Goal: Information Seeking & Learning: Learn about a topic

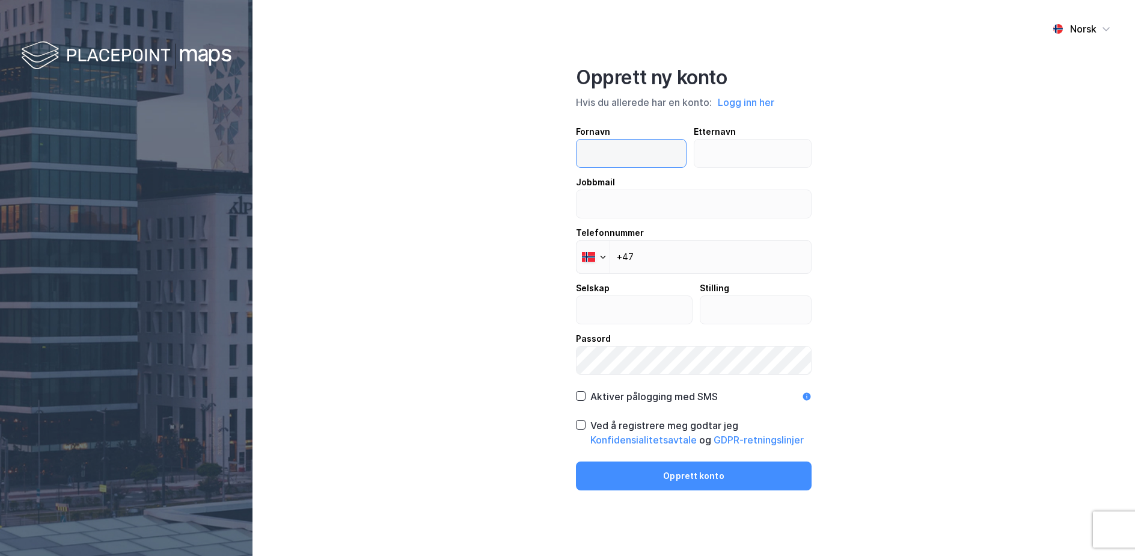
click at [620, 164] on input "text" at bounding box center [631, 154] width 109 height 28
type input "[PERSON_NAME]"
click at [751, 153] on input "text" at bounding box center [753, 154] width 117 height 28
type input "Aalmen"
click at [648, 189] on div "Jobbmail" at bounding box center [694, 182] width 236 height 14
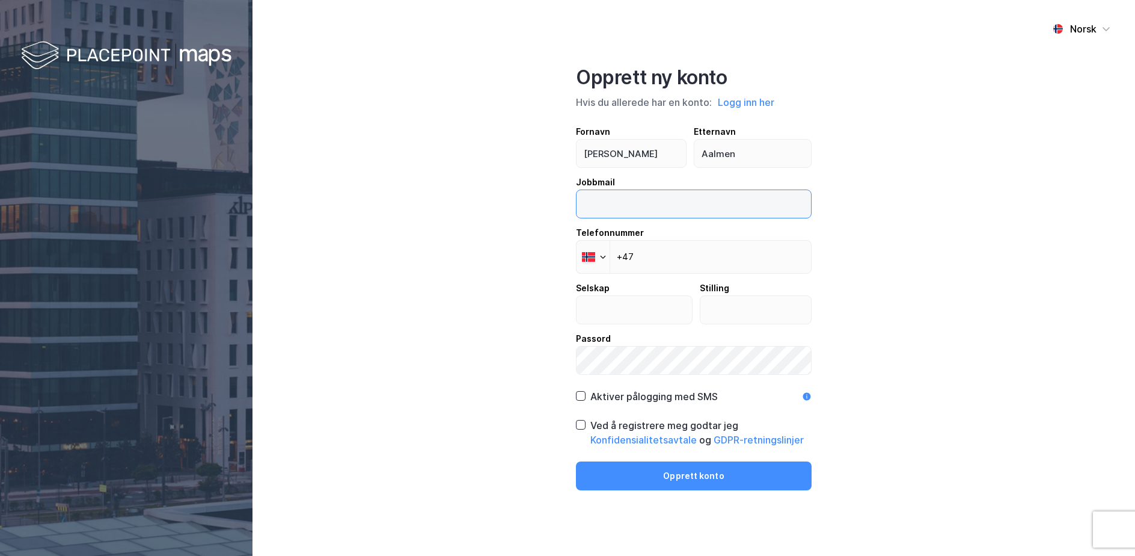
click at [648, 190] on input "email" at bounding box center [694, 204] width 235 height 28
click at [643, 206] on input "email" at bounding box center [694, 204] width 235 height 28
type input "[PERSON_NAME][EMAIL_ADDRESS][DOMAIN_NAME]"
click at [679, 260] on input "+47" at bounding box center [694, 257] width 236 height 34
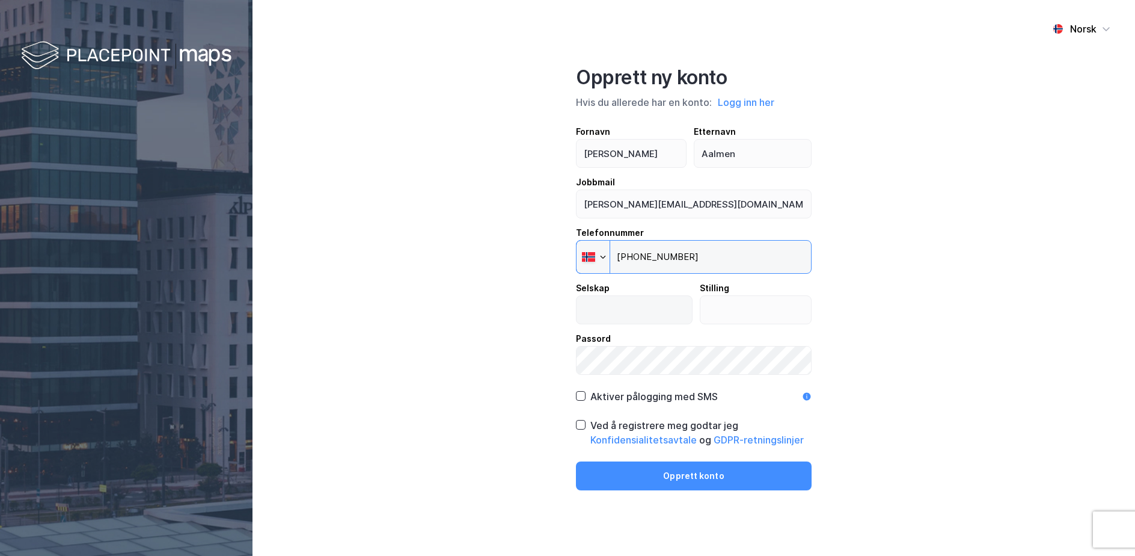
type input "[PHONE_NUMBER]"
click at [632, 316] on input "text" at bounding box center [634, 310] width 115 height 28
type input "Enerconsult AS"
click at [751, 302] on input "text" at bounding box center [756, 310] width 111 height 28
type input "Y"
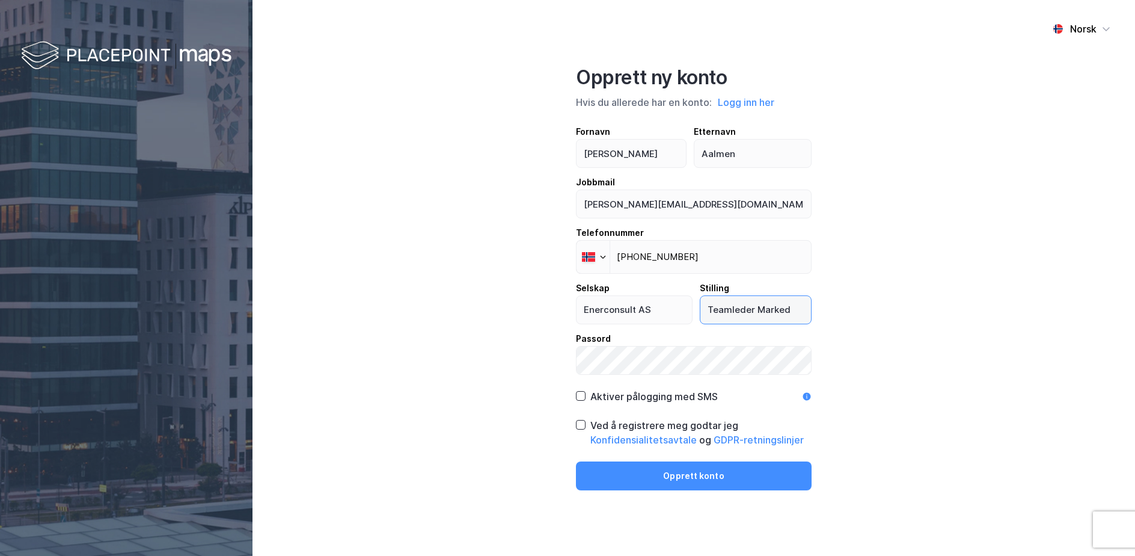
type input "Teamleder Marked"
click at [595, 401] on div "Aktiver pålogging med SMS" at bounding box center [654, 396] width 127 height 14
click at [584, 428] on icon at bounding box center [581, 424] width 8 height 8
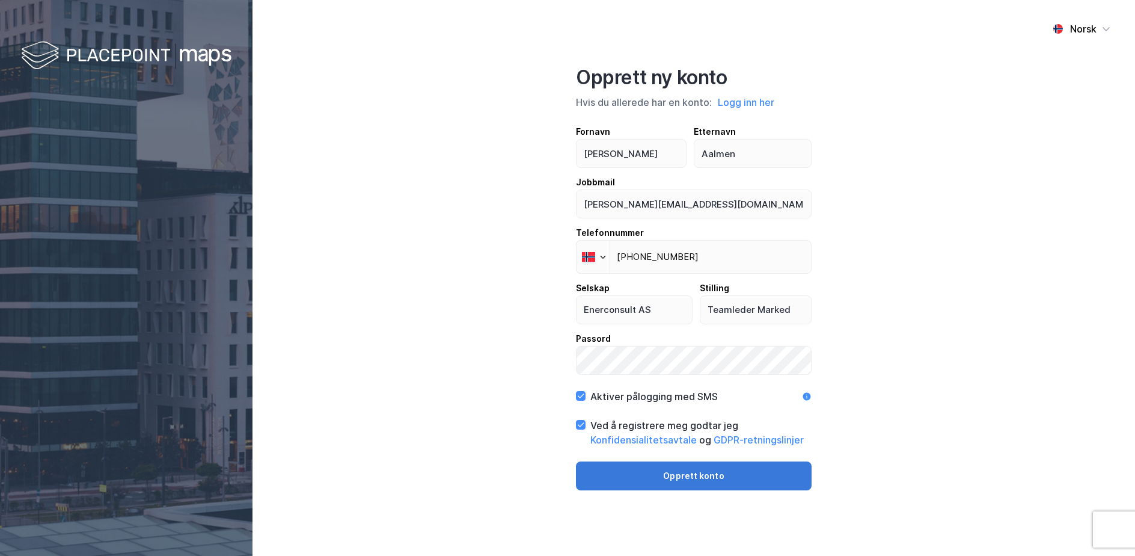
click at [663, 479] on button "Opprett konto" at bounding box center [694, 475] width 236 height 29
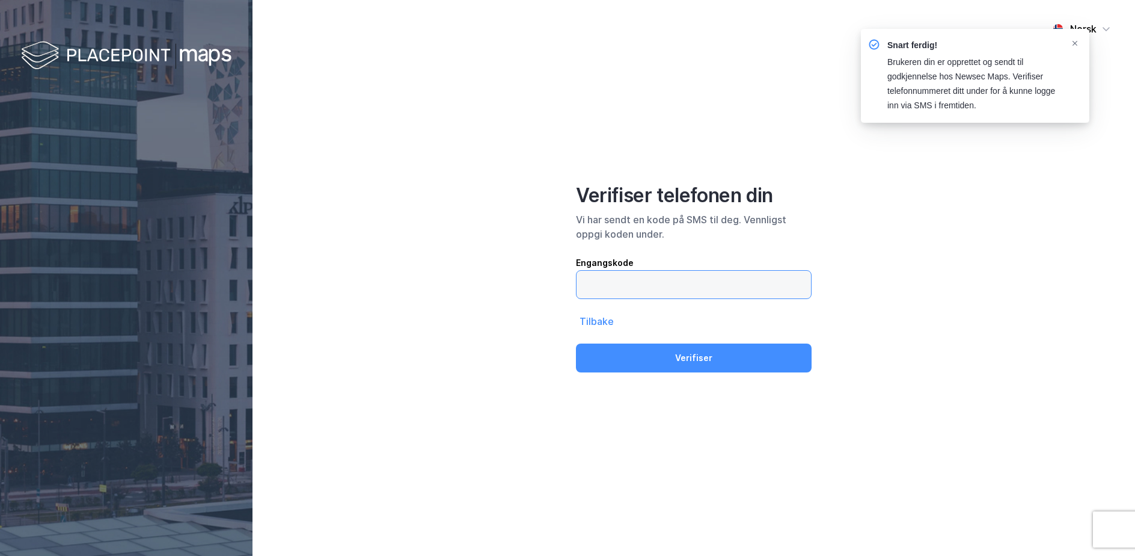
drag, startPoint x: 738, startPoint y: 271, endPoint x: 737, endPoint y: 280, distance: 9.1
click at [738, 273] on input "text" at bounding box center [694, 285] width 235 height 28
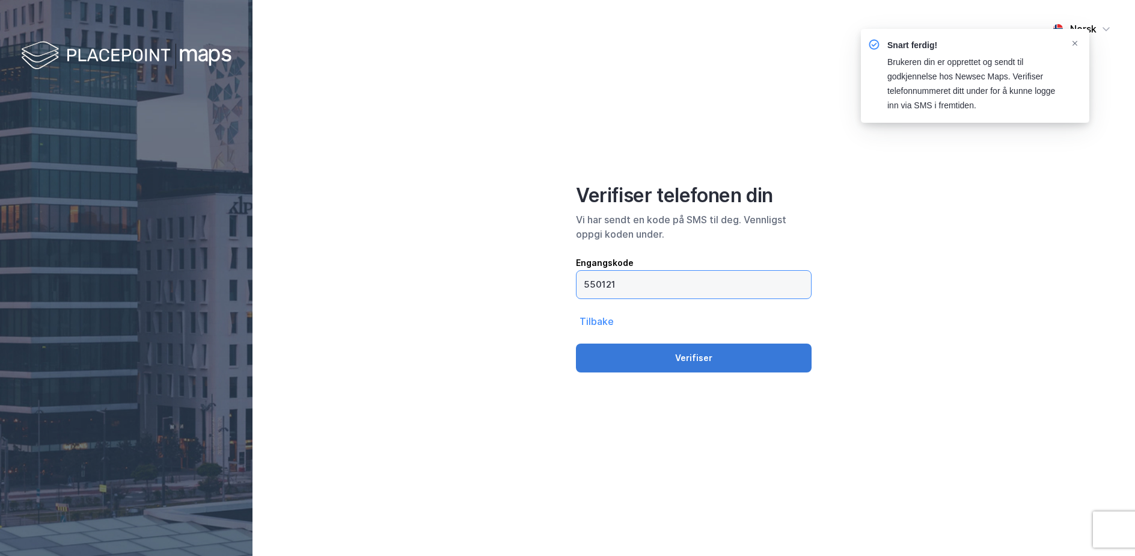
type input "550121"
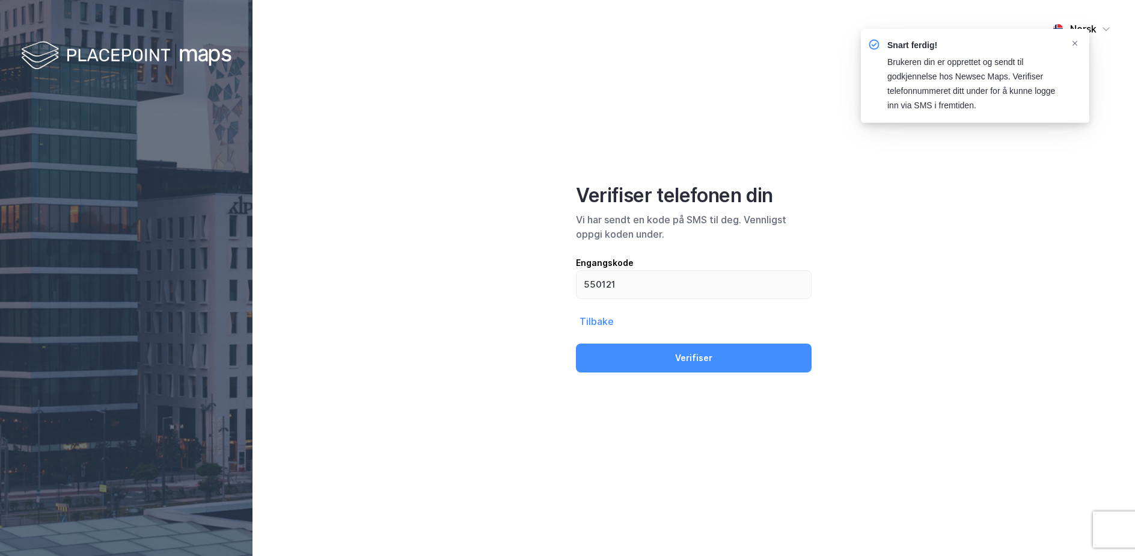
click at [728, 364] on button "Verifiser" at bounding box center [694, 357] width 236 height 29
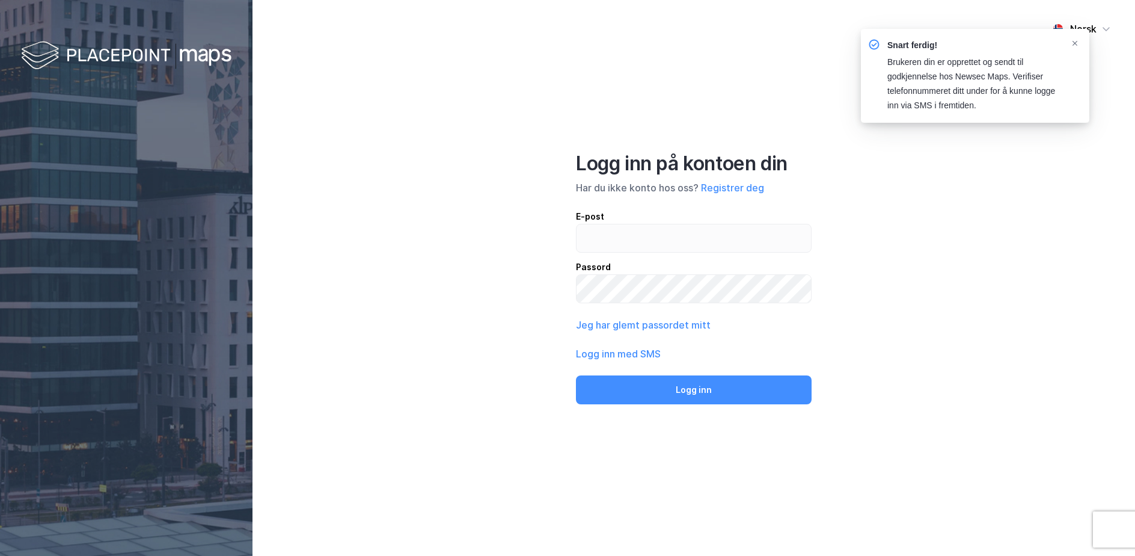
click at [701, 253] on div "E-post Passord" at bounding box center [694, 256] width 236 height 94
drag, startPoint x: 693, startPoint y: 238, endPoint x: 693, endPoint y: 244, distance: 6.6
click at [693, 238] on input "email" at bounding box center [694, 238] width 235 height 28
type input "[PERSON_NAME][EMAIL_ADDRESS][DOMAIN_NAME]"
click at [576, 375] on button "Logg inn" at bounding box center [694, 389] width 236 height 29
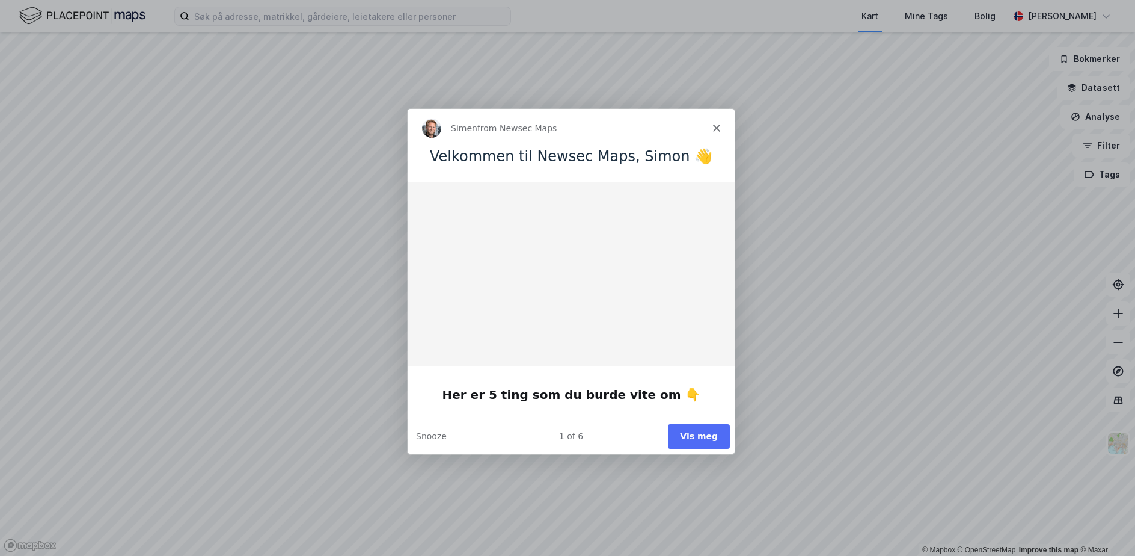
click at [695, 432] on button "Vis meg" at bounding box center [699, 435] width 62 height 25
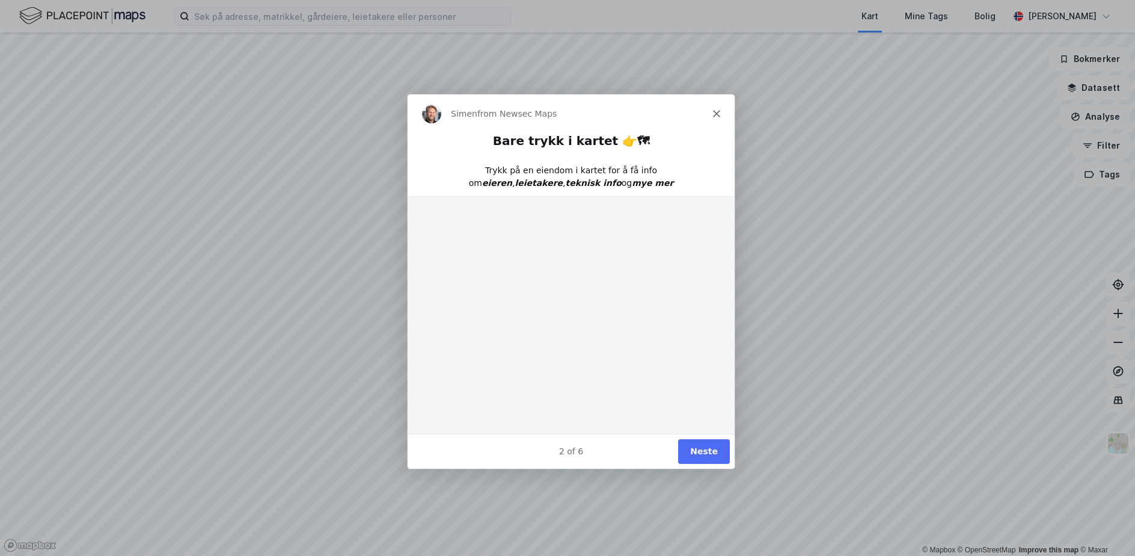
click at [715, 459] on button "Neste" at bounding box center [704, 450] width 52 height 25
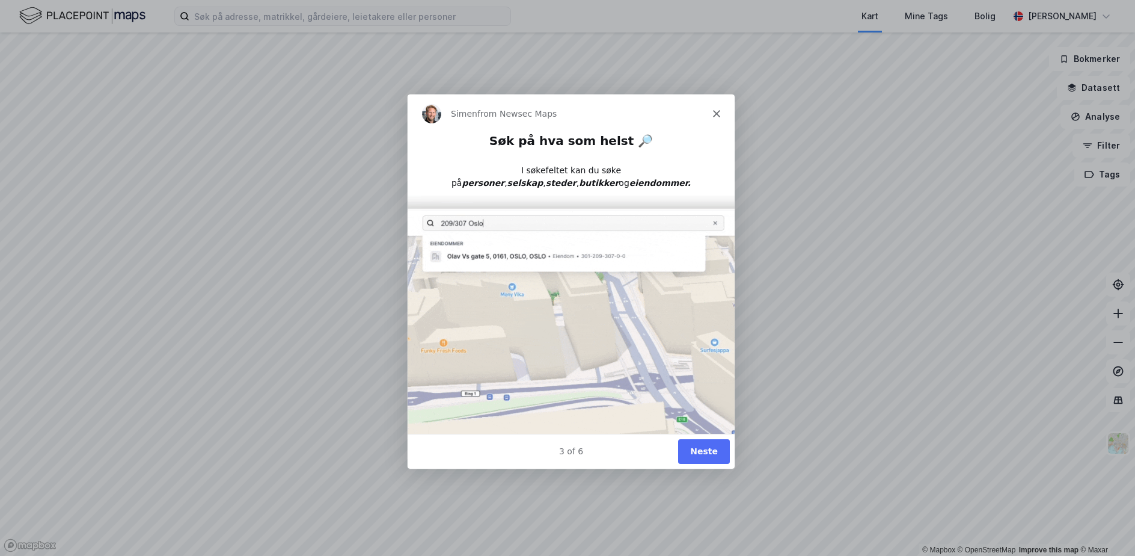
click at [715, 446] on button "Neste" at bounding box center [704, 450] width 52 height 25
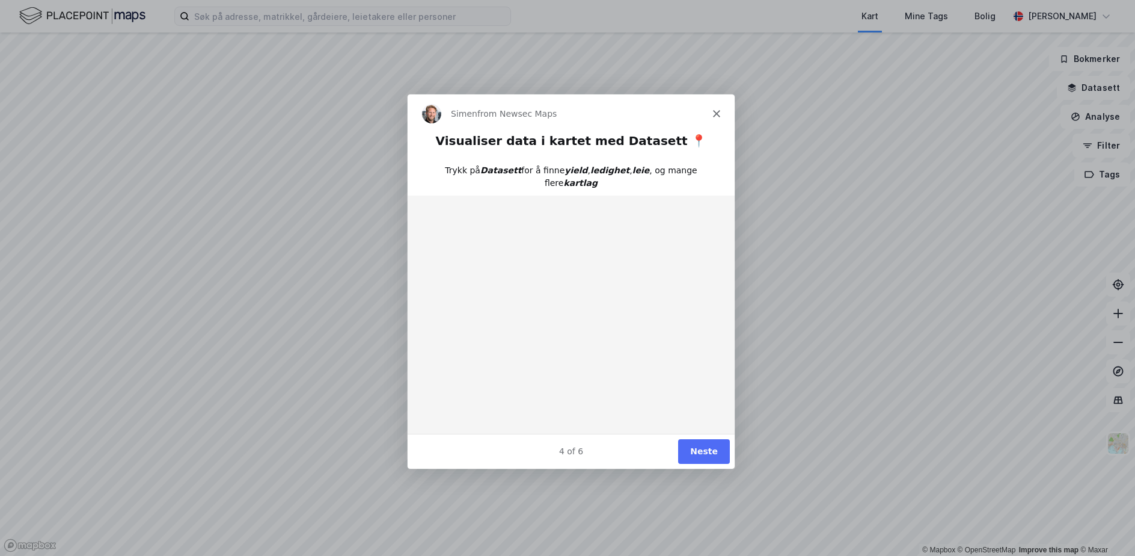
click at [716, 449] on button "Neste" at bounding box center [704, 450] width 52 height 25
click at [706, 454] on button "Neste" at bounding box center [704, 450] width 52 height 25
click at [707, 453] on button "Done" at bounding box center [705, 450] width 49 height 25
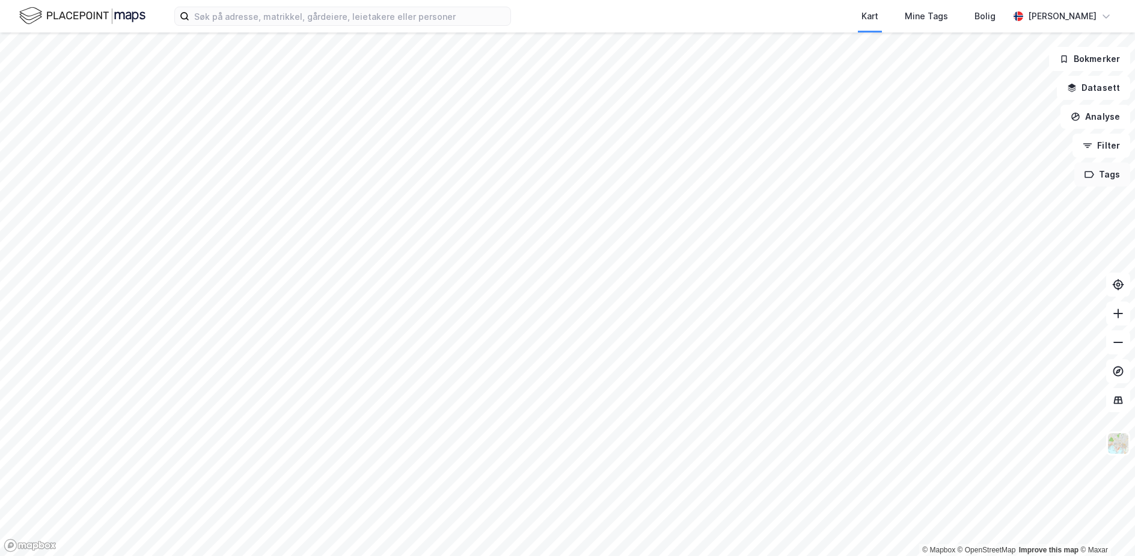
click at [1096, 180] on button "Tags" at bounding box center [1103, 174] width 56 height 24
click at [948, 182] on div "Tags" at bounding box center [974, 182] width 172 height 19
click at [1108, 144] on button "Filter" at bounding box center [1102, 146] width 58 height 24
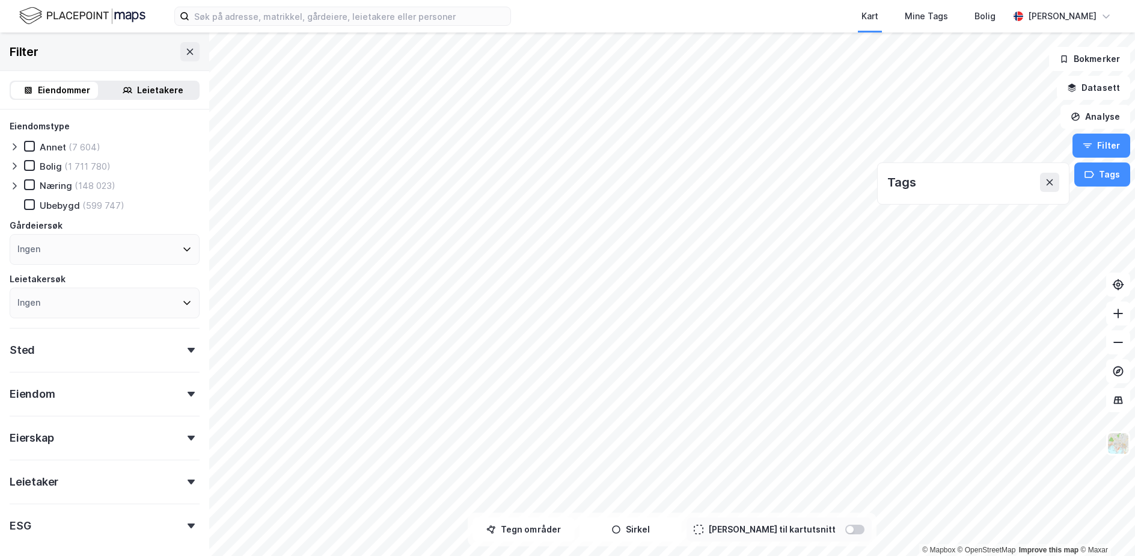
click at [60, 186] on div "Næring" at bounding box center [56, 185] width 32 height 11
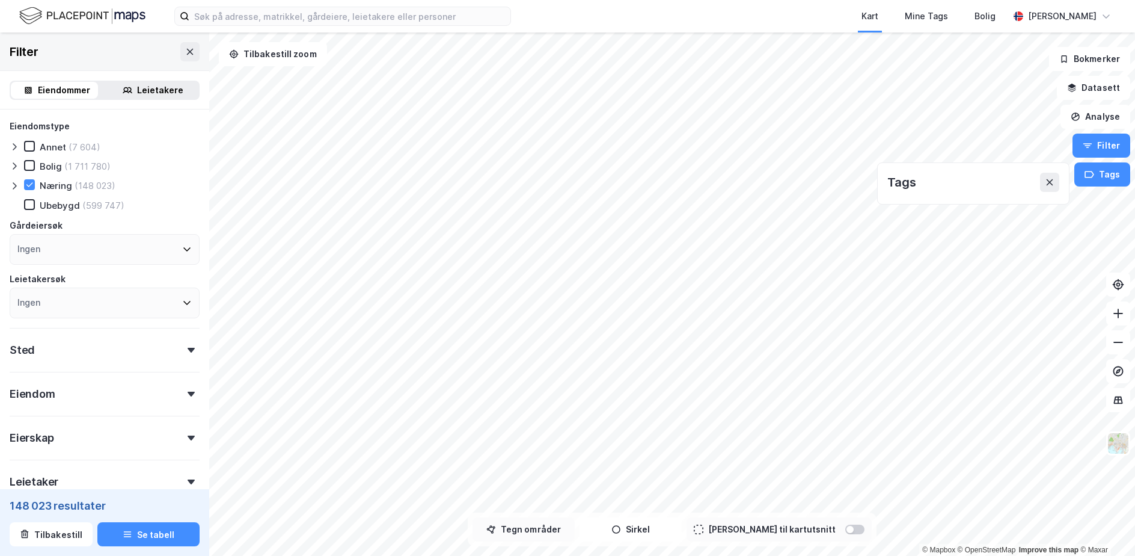
click at [567, 535] on button "Tegn områder" at bounding box center [524, 529] width 102 height 24
click at [113, 226] on div "Gårdeiersøk" at bounding box center [105, 225] width 190 height 14
click at [556, 529] on button "Tegner i kart" at bounding box center [524, 529] width 102 height 24
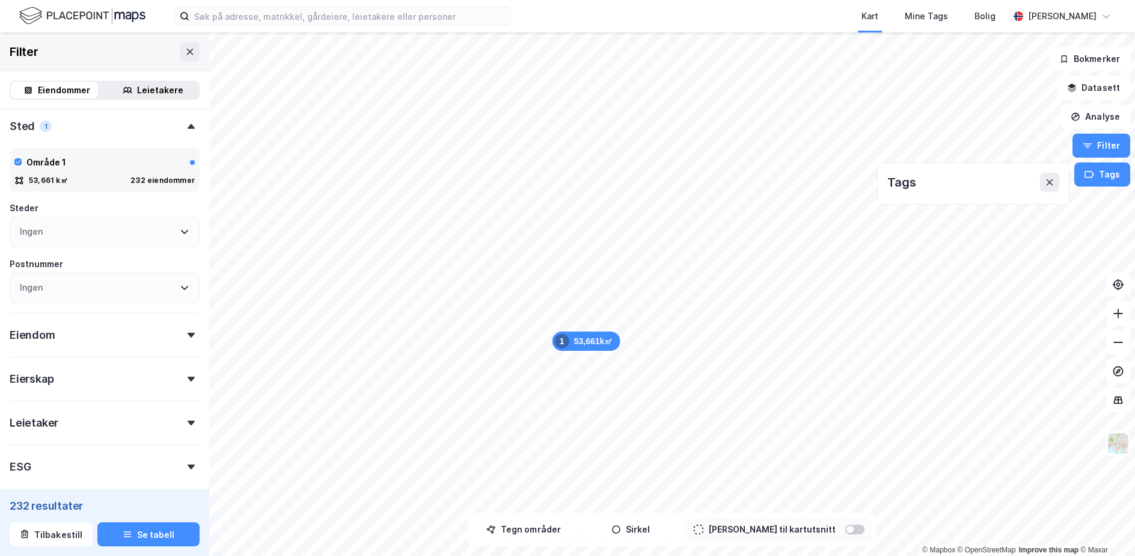
scroll to position [241, 0]
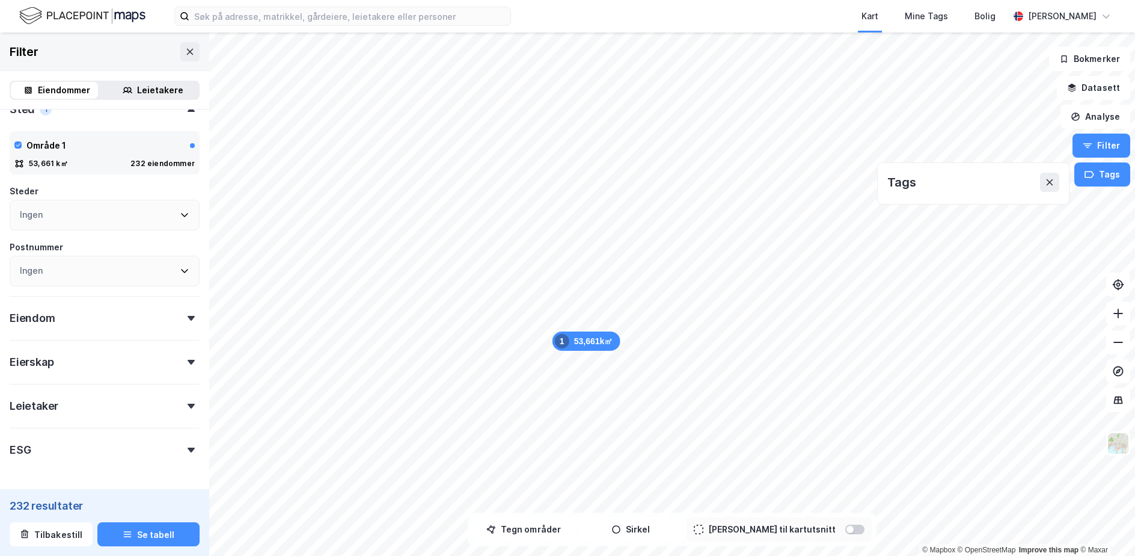
click at [117, 326] on div "Eiendom" at bounding box center [105, 313] width 190 height 34
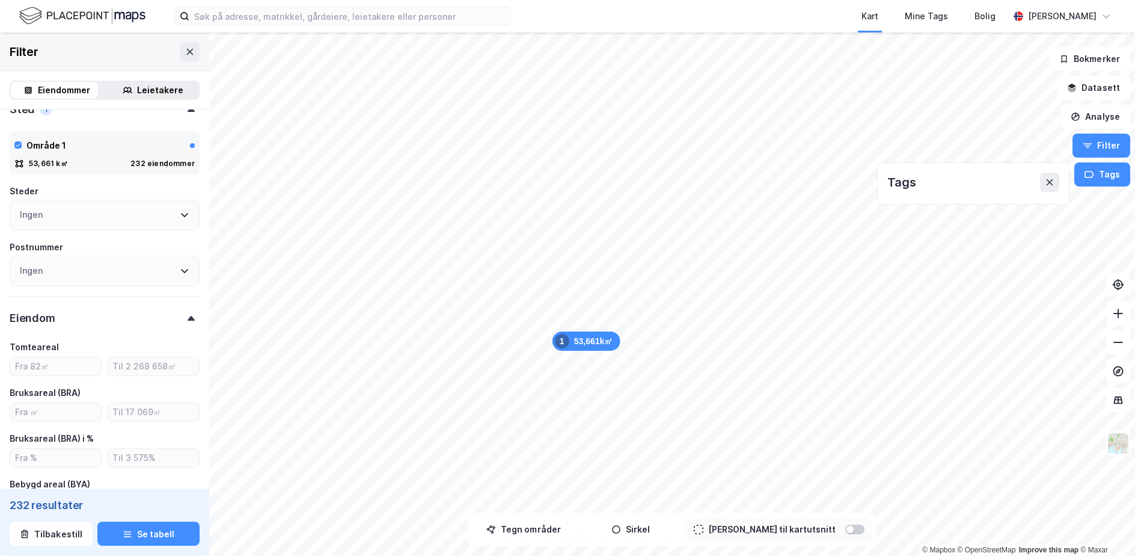
click at [117, 326] on div "Eiendom" at bounding box center [105, 313] width 190 height 34
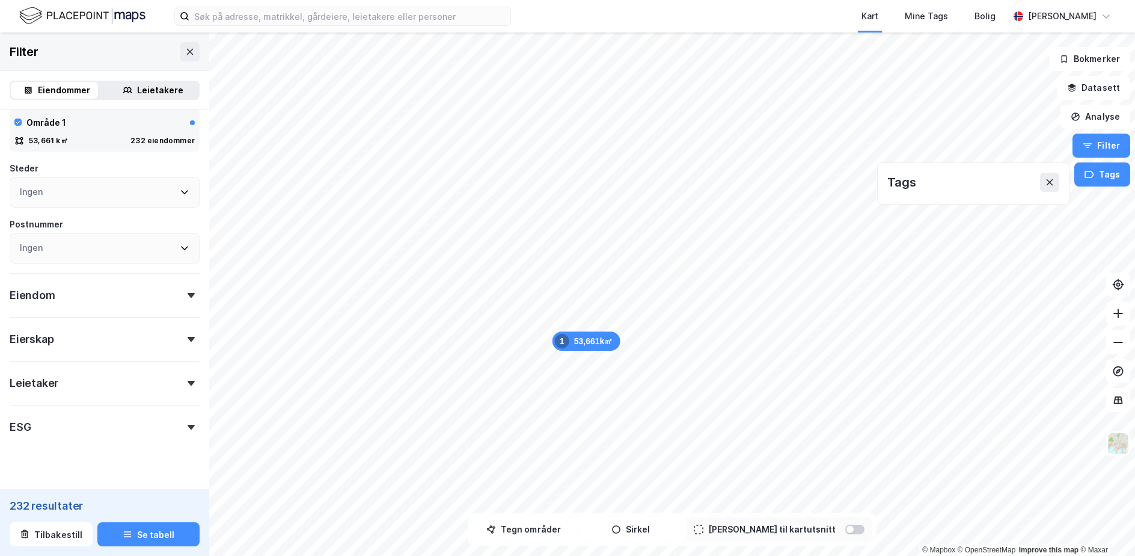
scroll to position [283, 0]
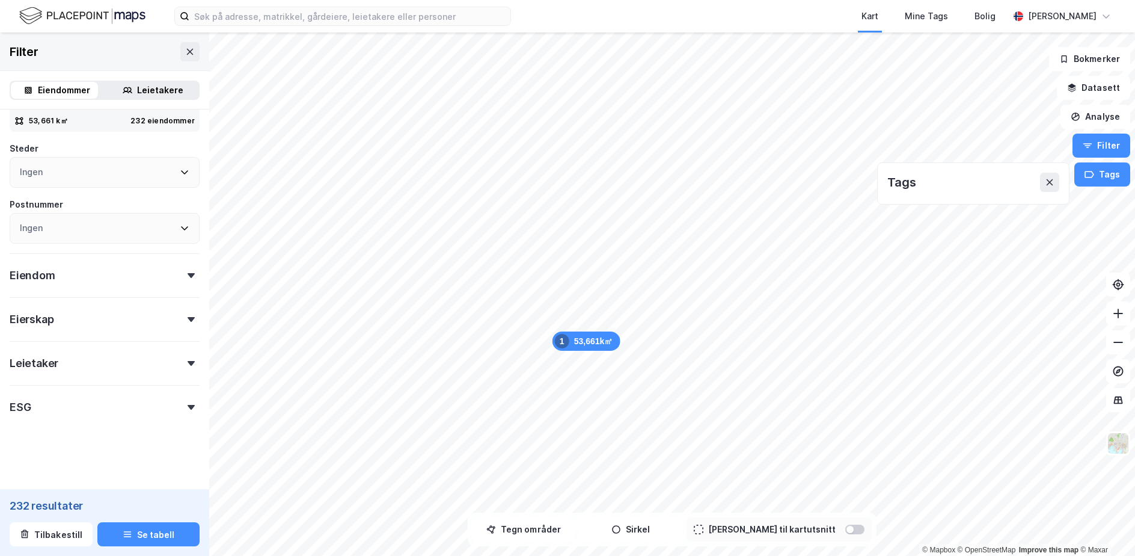
click at [91, 399] on div "ESG" at bounding box center [105, 402] width 190 height 34
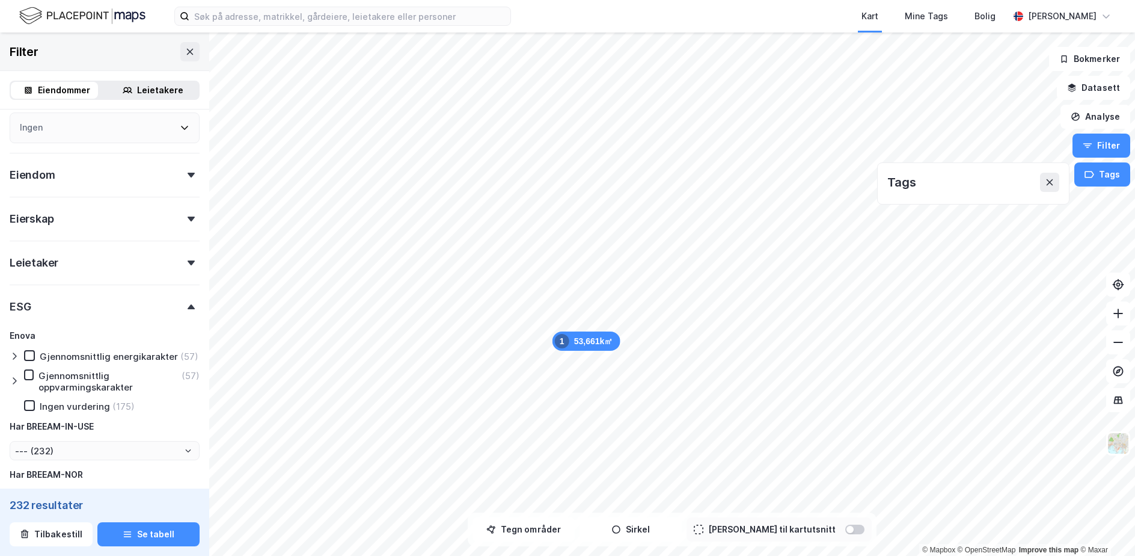
scroll to position [404, 0]
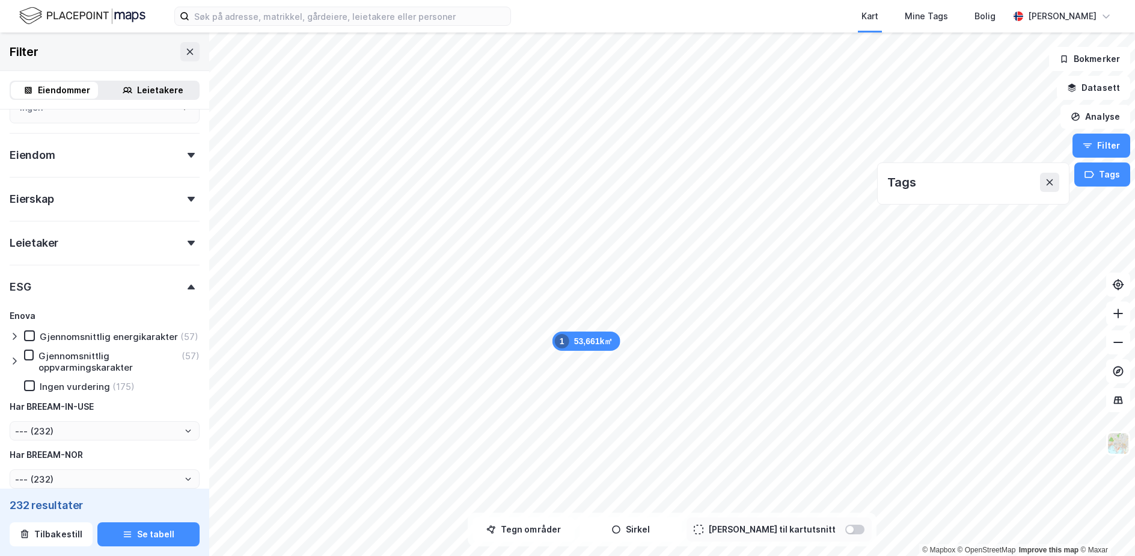
click at [68, 392] on div "Ingen vurdering" at bounding box center [75, 386] width 70 height 11
type input "--- (175)"
click at [129, 526] on button "Se tabell" at bounding box center [148, 534] width 102 height 24
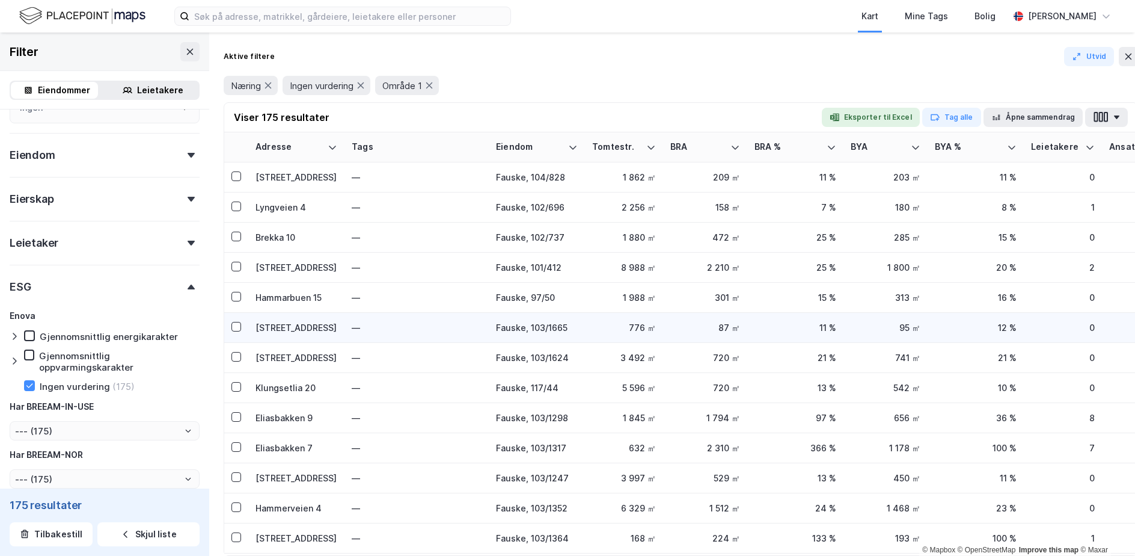
drag, startPoint x: 855, startPoint y: 304, endPoint x: 1059, endPoint y: 321, distance: 204.5
click at [1135, 321] on html "Kart Mine Tags Bolig Simon Holtet Aalmen 53,661k㎡ 1 © Mapbox © OpenStreetMap Im…" at bounding box center [567, 278] width 1135 height 556
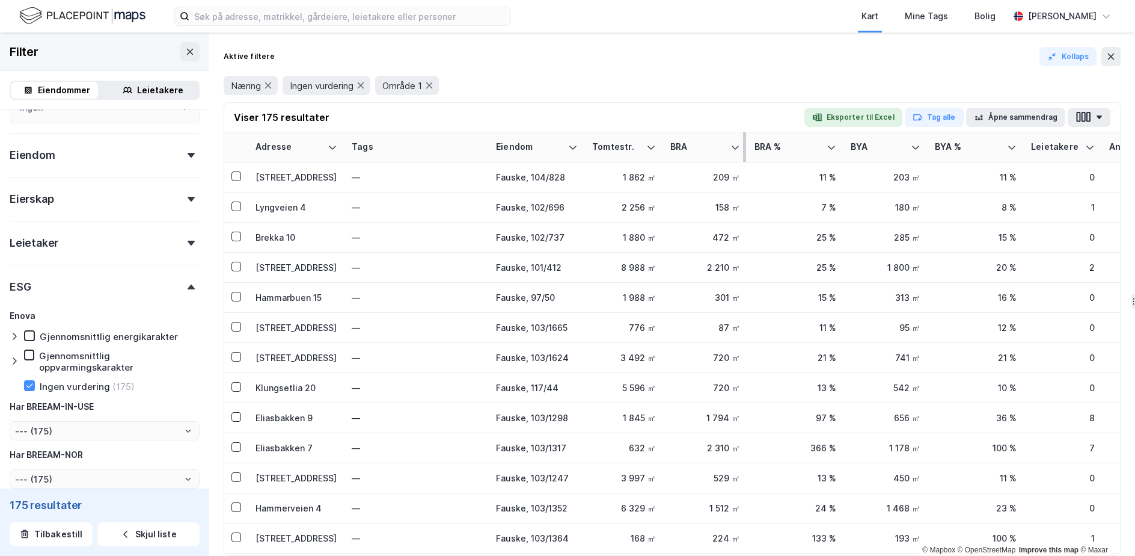
click at [729, 143] on div "BRA" at bounding box center [706, 146] width 70 height 11
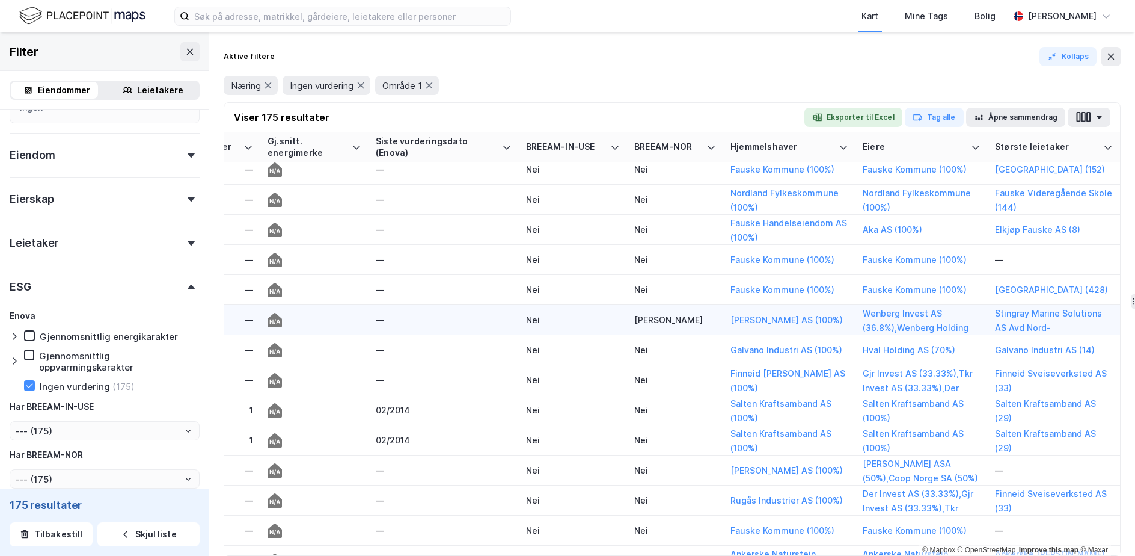
scroll to position [0, 1681]
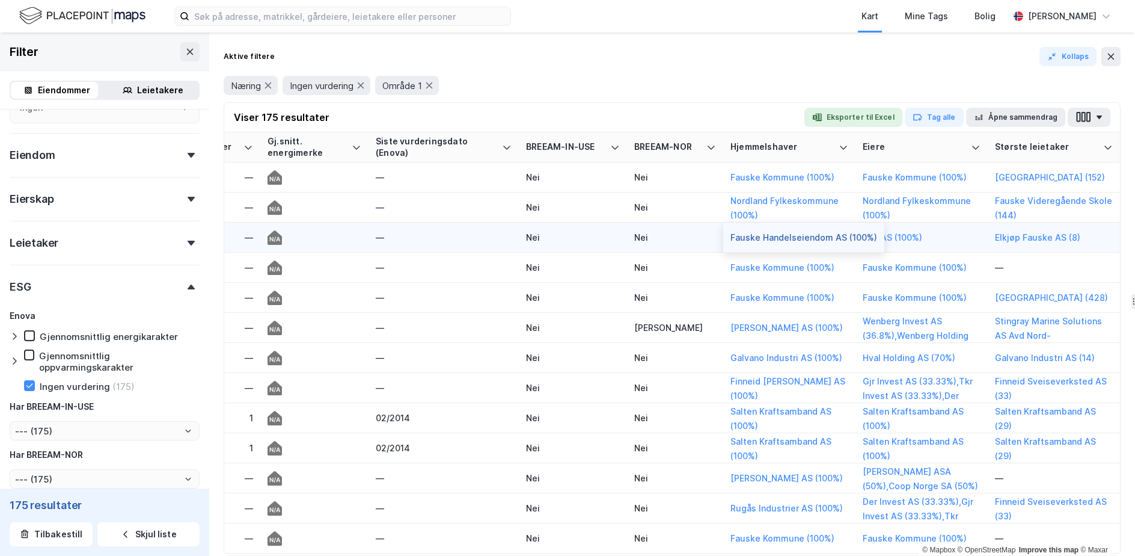
click at [0, 0] on button "Fauske Handelseiendom AS (100%)" at bounding box center [0, 0] width 0 height 0
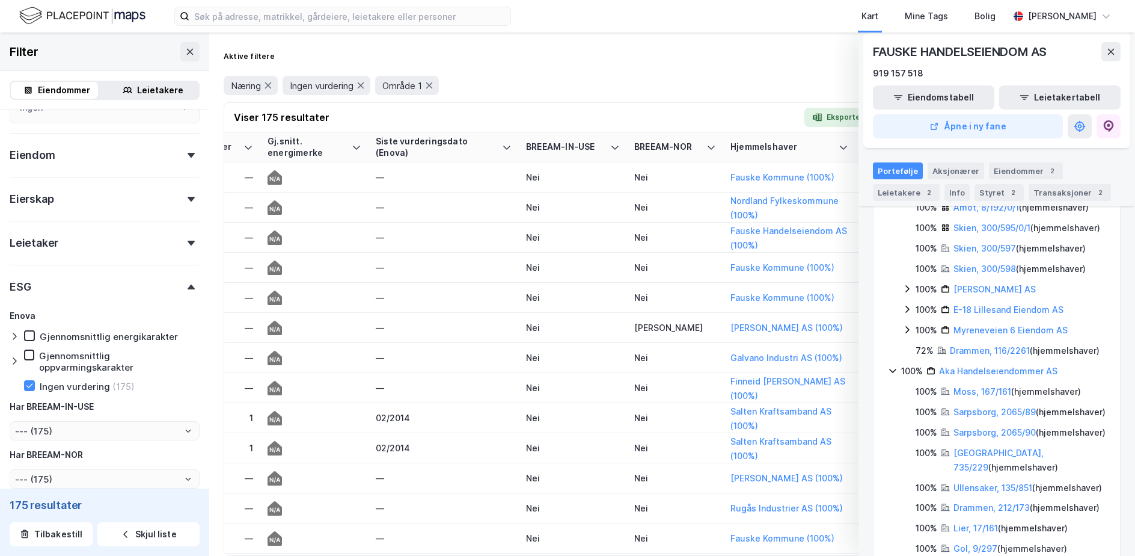
scroll to position [601, 0]
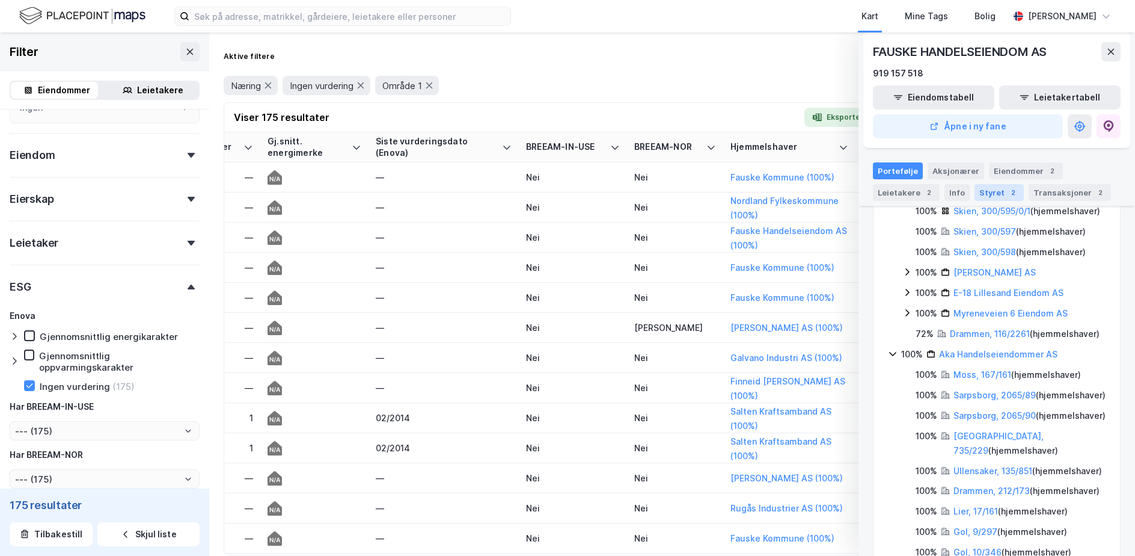
click at [998, 195] on div "Styret 2" at bounding box center [999, 192] width 49 height 17
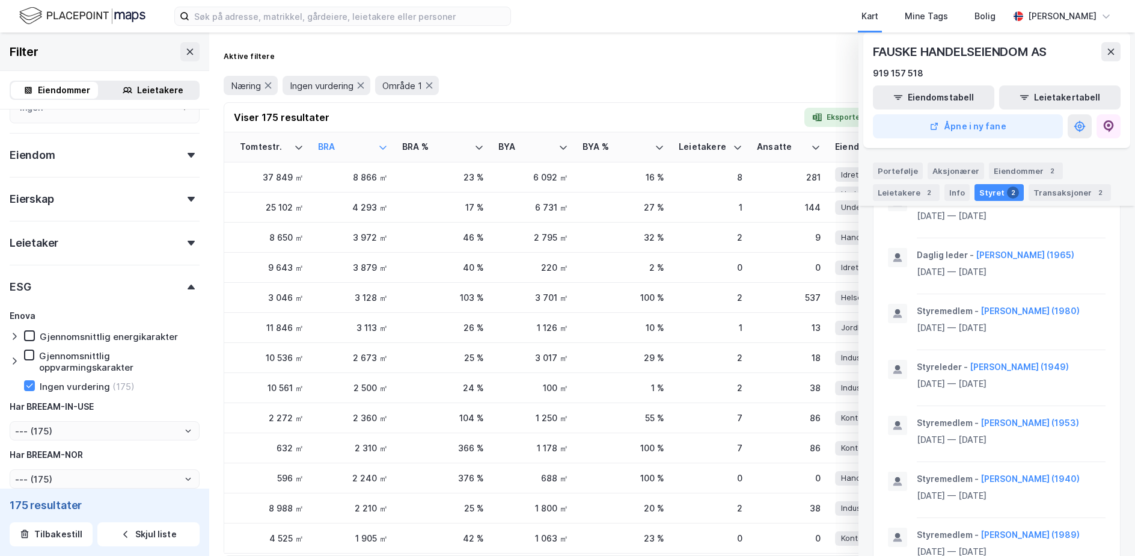
scroll to position [0, 220]
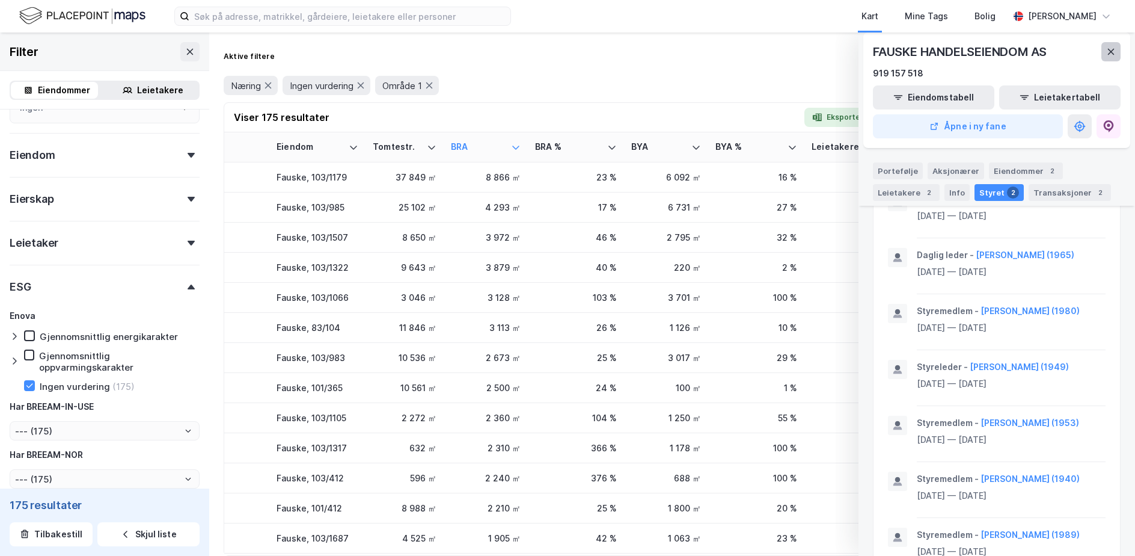
click at [1113, 53] on icon at bounding box center [1111, 52] width 7 height 6
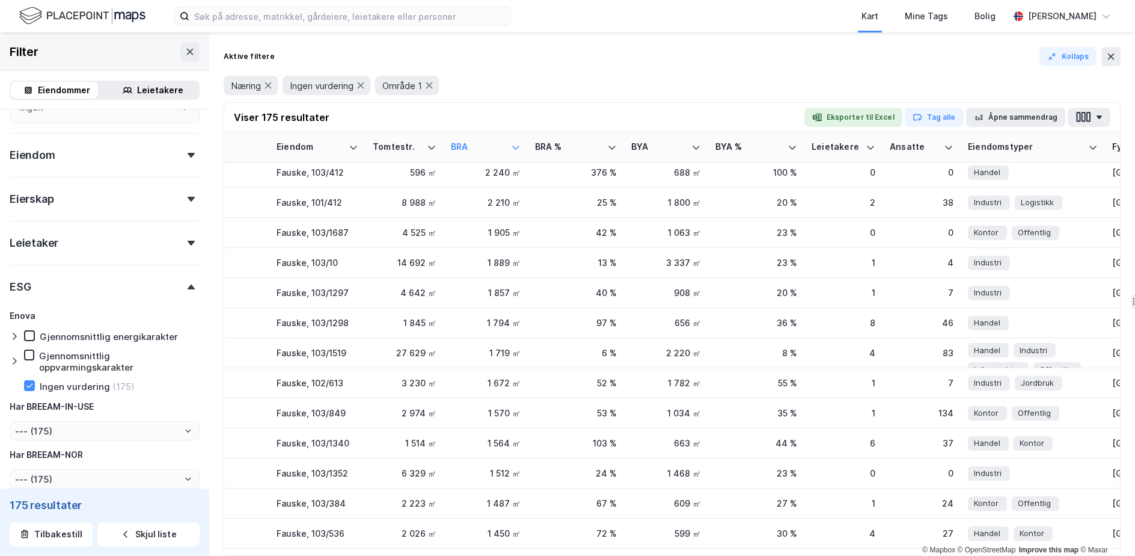
scroll to position [301, 220]
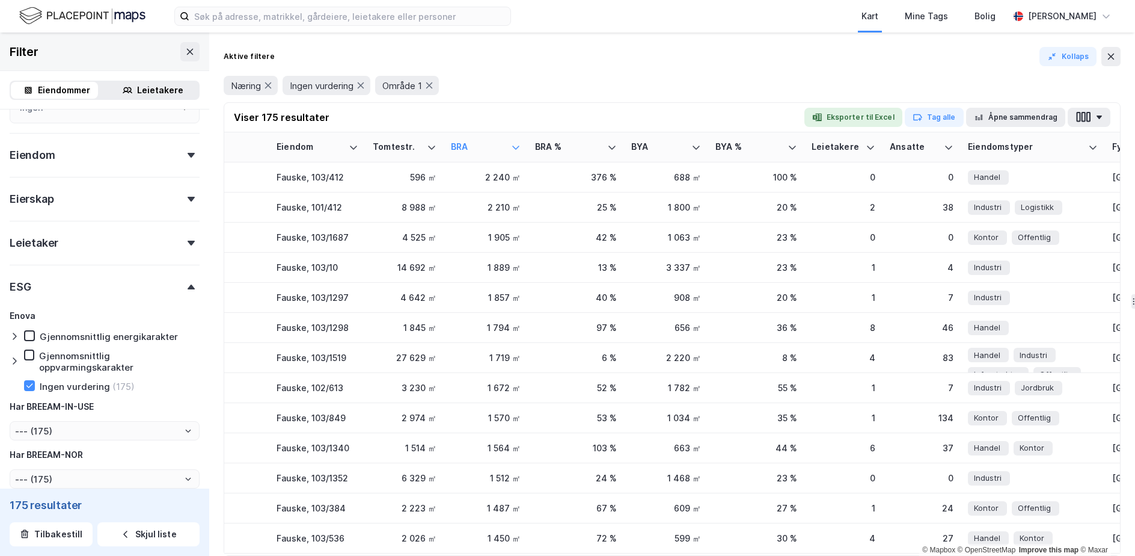
click at [1101, 60] on div "Kollaps" at bounding box center [1080, 56] width 81 height 19
click at [1105, 61] on button at bounding box center [1111, 56] width 19 height 19
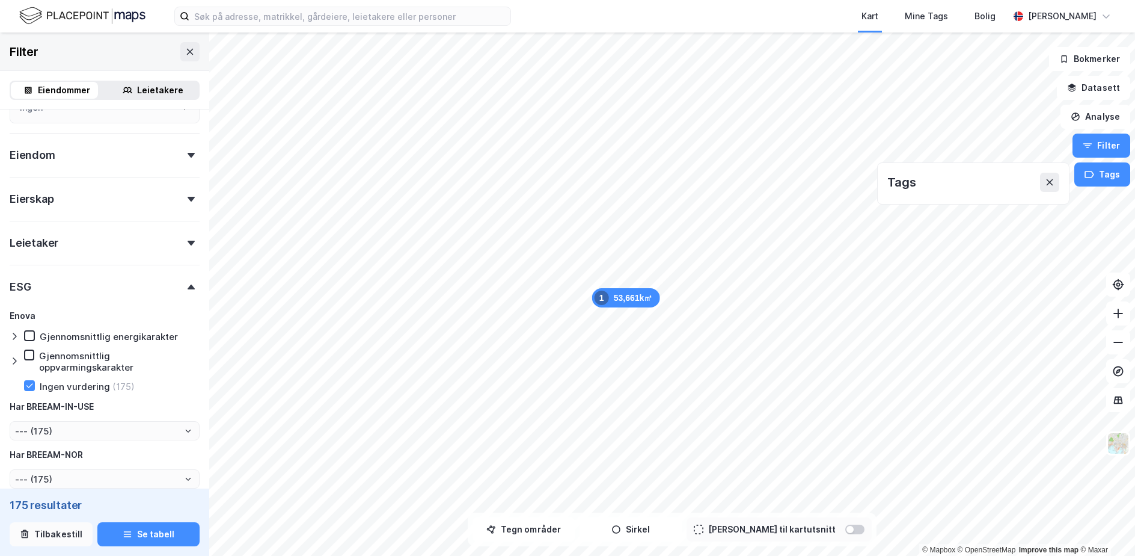
click at [69, 539] on button "Tilbakestill" at bounding box center [51, 534] width 83 height 24
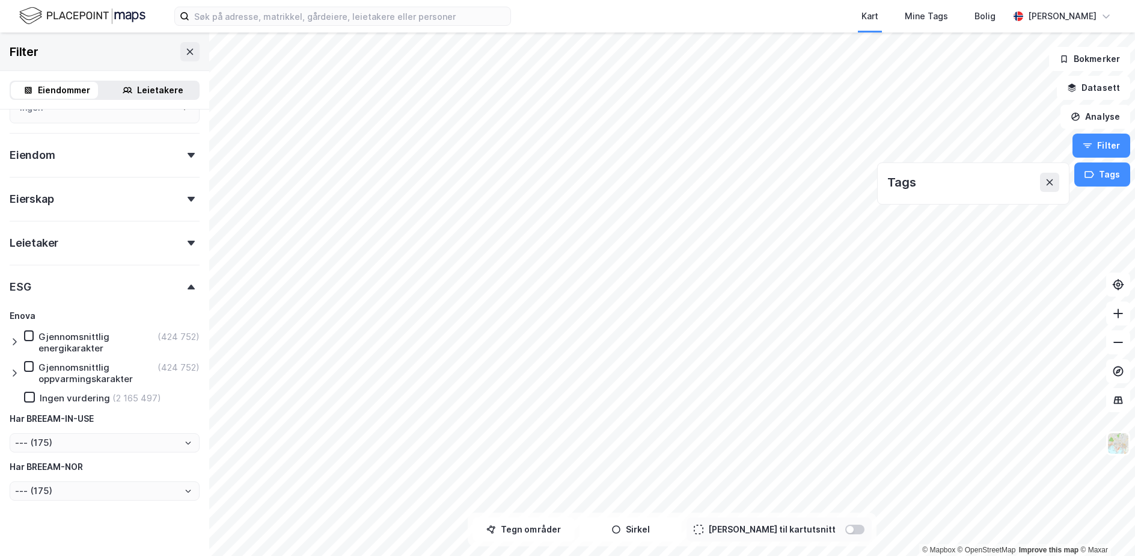
type input "--- (2 590 249)"
click at [530, 555] on html "Kart Mine Tags Bolig Simon Holtet Aalmen © Mapbox © OpenStreetMap Improve this …" at bounding box center [567, 278] width 1135 height 556
click at [674, 555] on html "Kart Mine Tags Bolig Simon Holtet Aalmen © Mapbox © OpenStreetMap Improve this …" at bounding box center [567, 278] width 1135 height 556
click at [528, 533] on button "Tegn områder" at bounding box center [524, 529] width 102 height 24
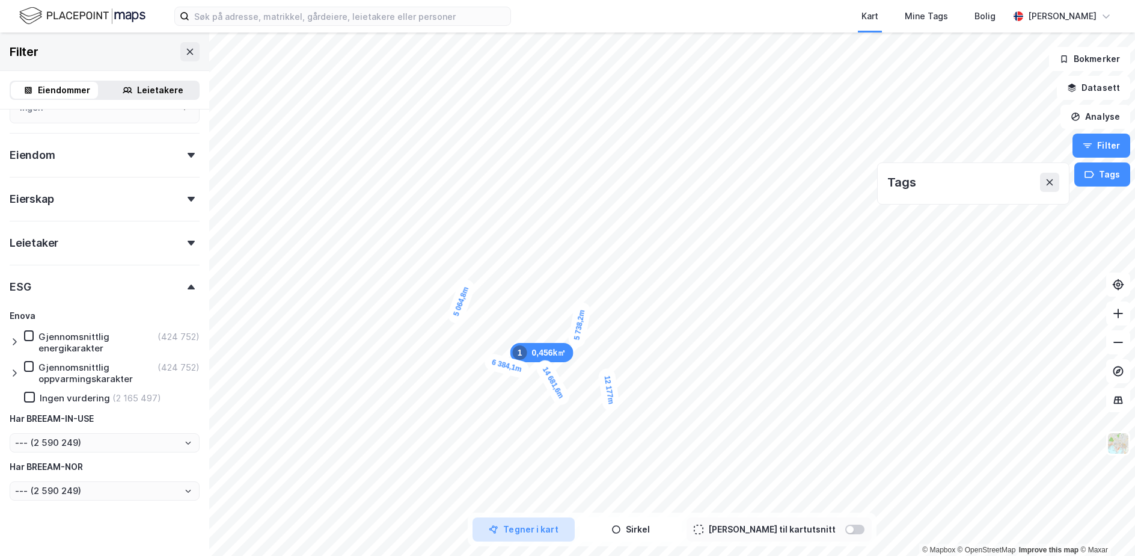
click at [575, 527] on button "Tegner i kart" at bounding box center [524, 529] width 102 height 24
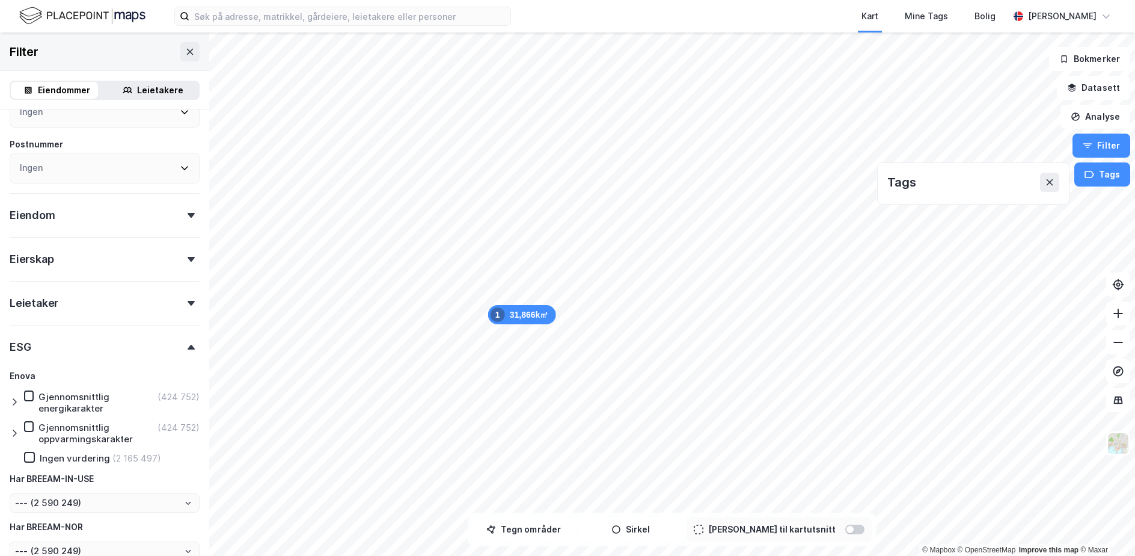
scroll to position [256, 0]
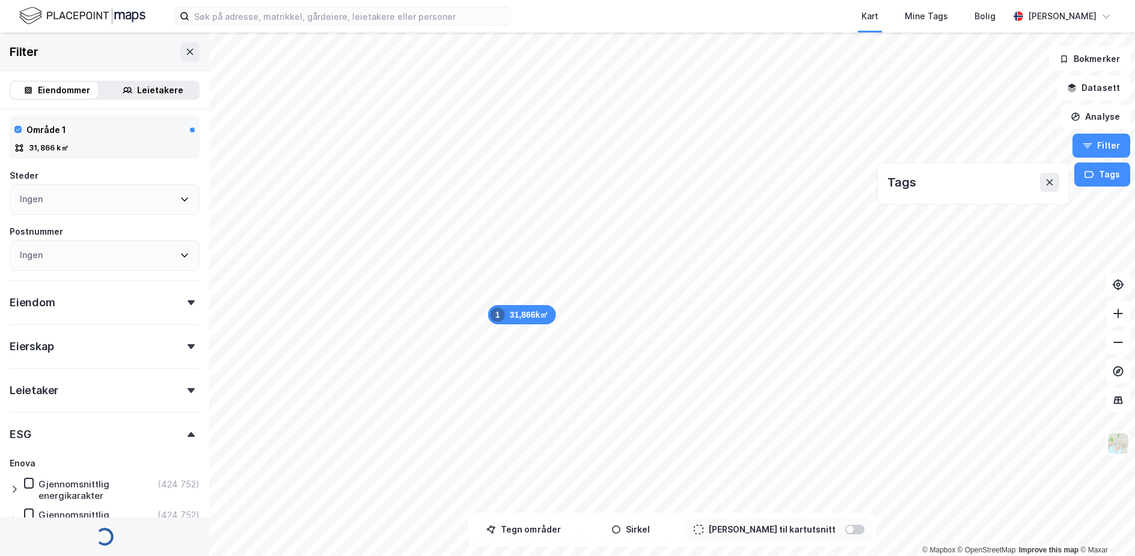
type input "--- (4 249)"
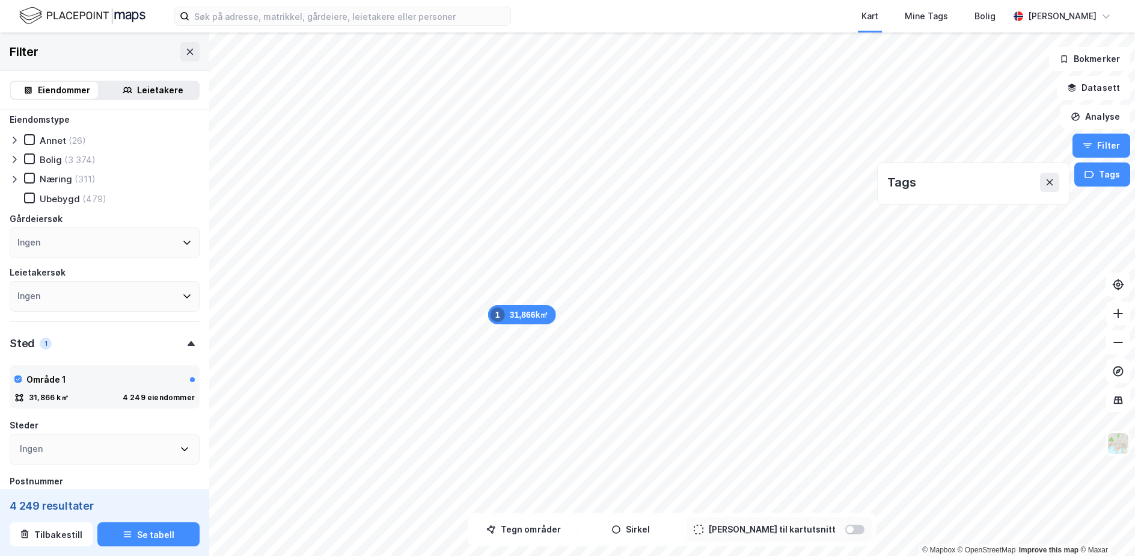
scroll to position [0, 0]
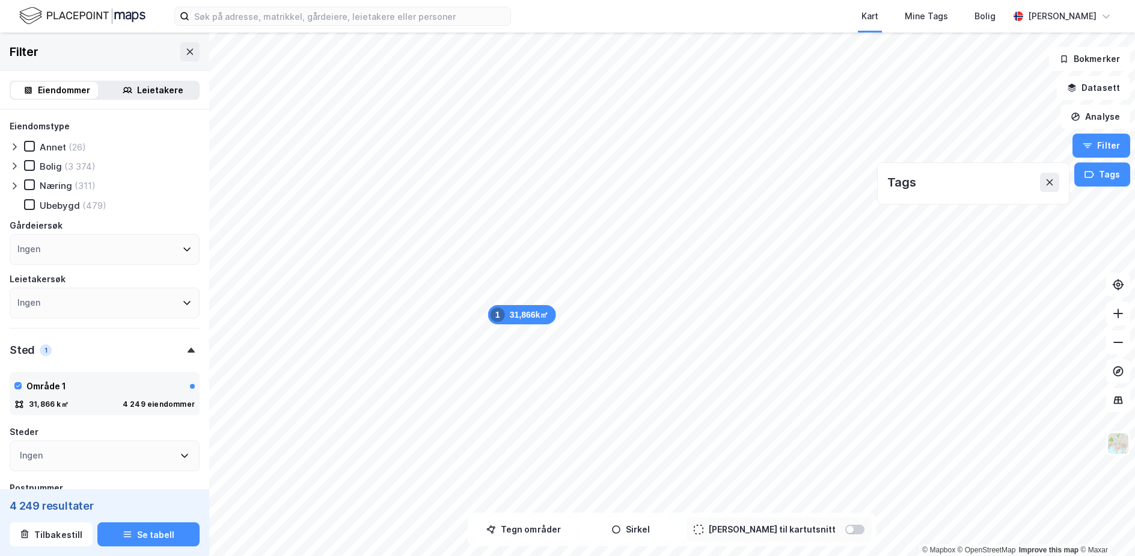
click at [63, 186] on div "Næring" at bounding box center [56, 185] width 32 height 11
type input "--- (311)"
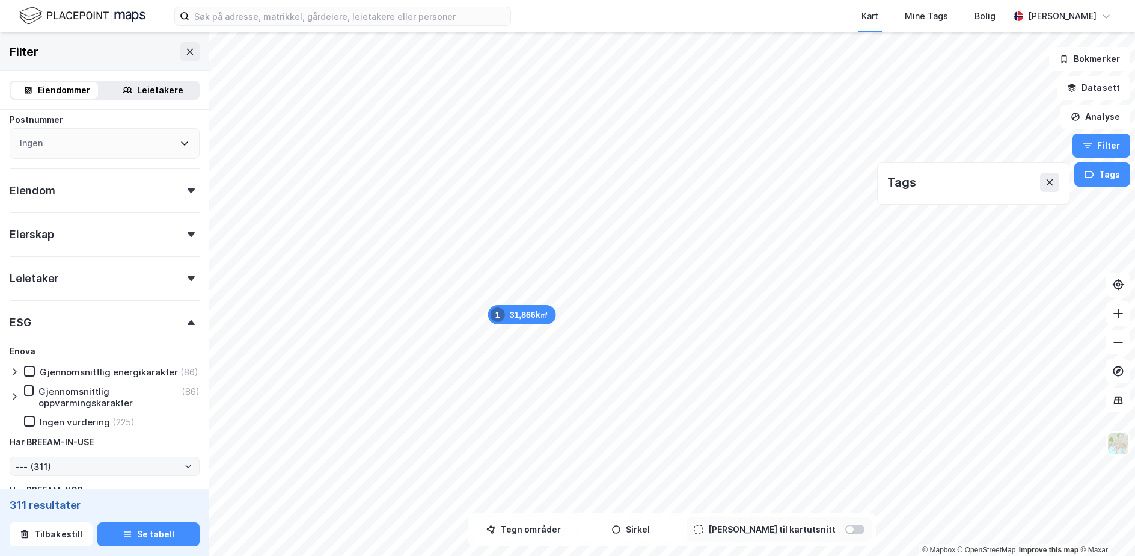
scroll to position [421, 0]
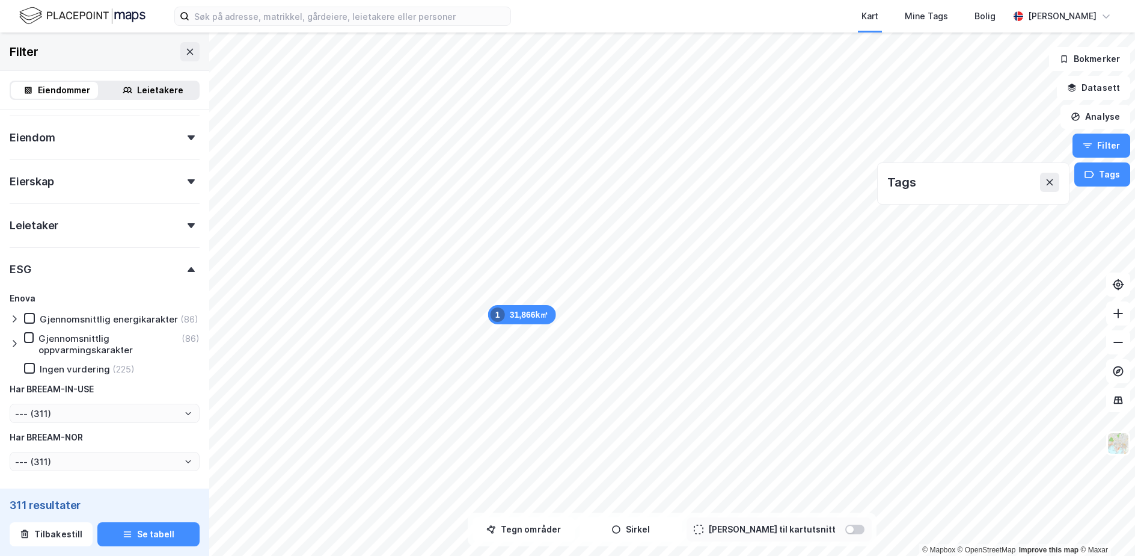
click at [73, 372] on div "Enova Gjennomsnittlig energikarakter (86) Gjennomsnittlig oppvarmingskarakter (…" at bounding box center [105, 381] width 190 height 180
click at [68, 375] on div "Ingen vurdering" at bounding box center [75, 368] width 70 height 11
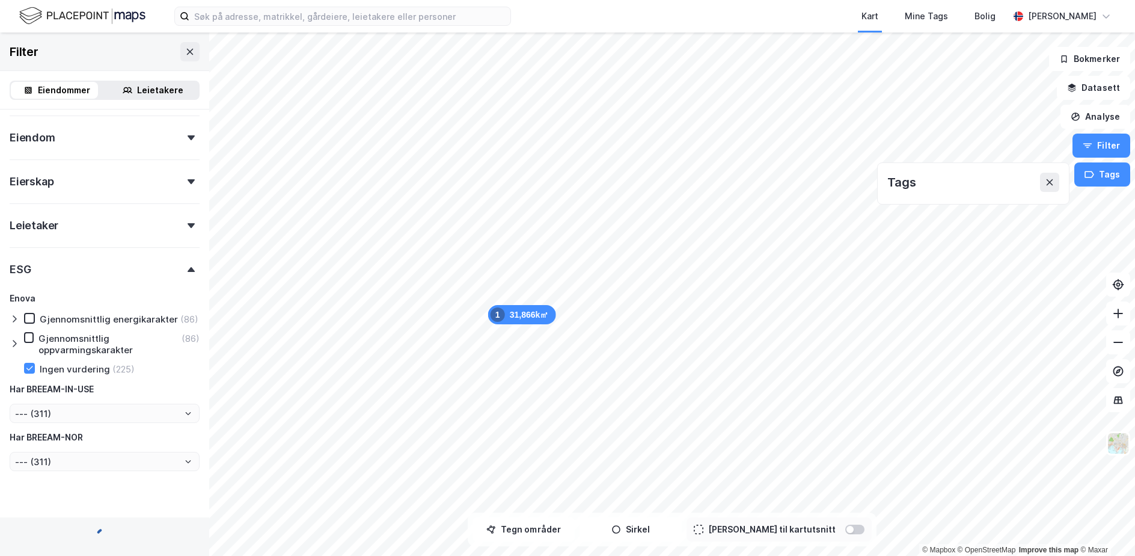
type input "--- (225)"
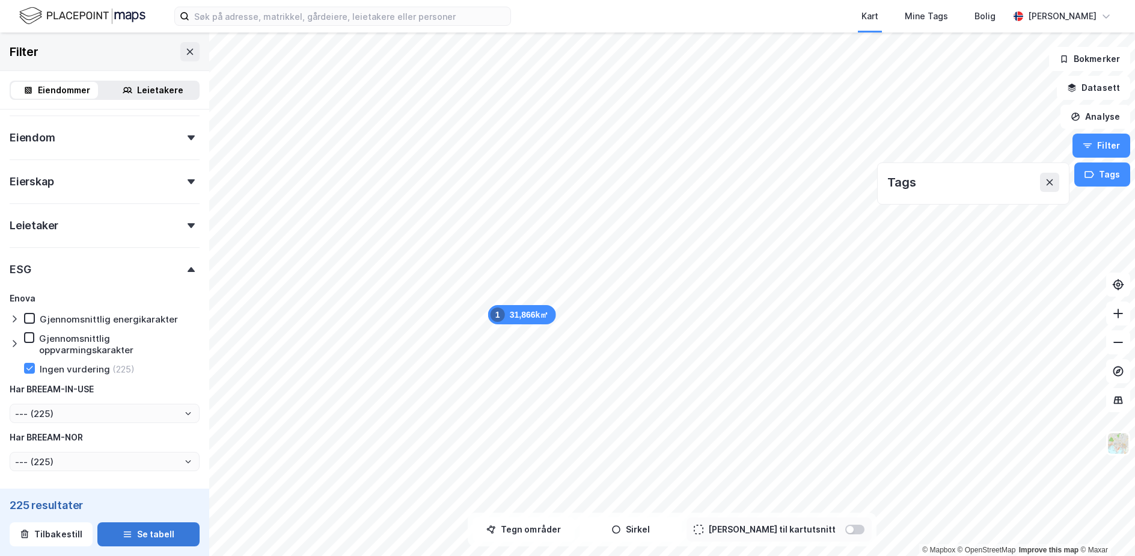
click at [156, 530] on button "Se tabell" at bounding box center [148, 534] width 102 height 24
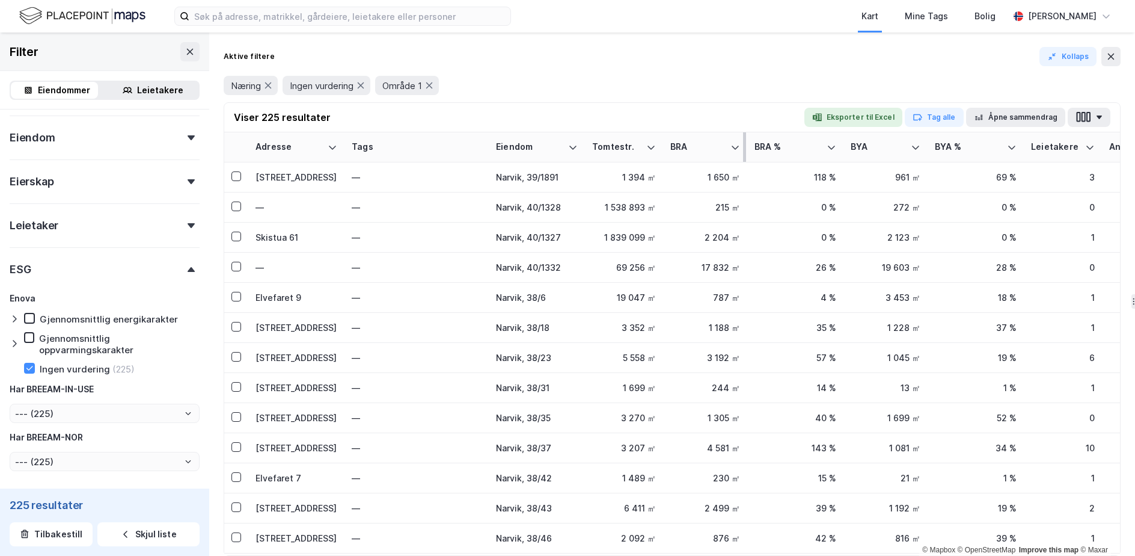
click at [726, 153] on th "BRA" at bounding box center [705, 147] width 84 height 30
click at [733, 150] on icon at bounding box center [736, 148] width 10 height 10
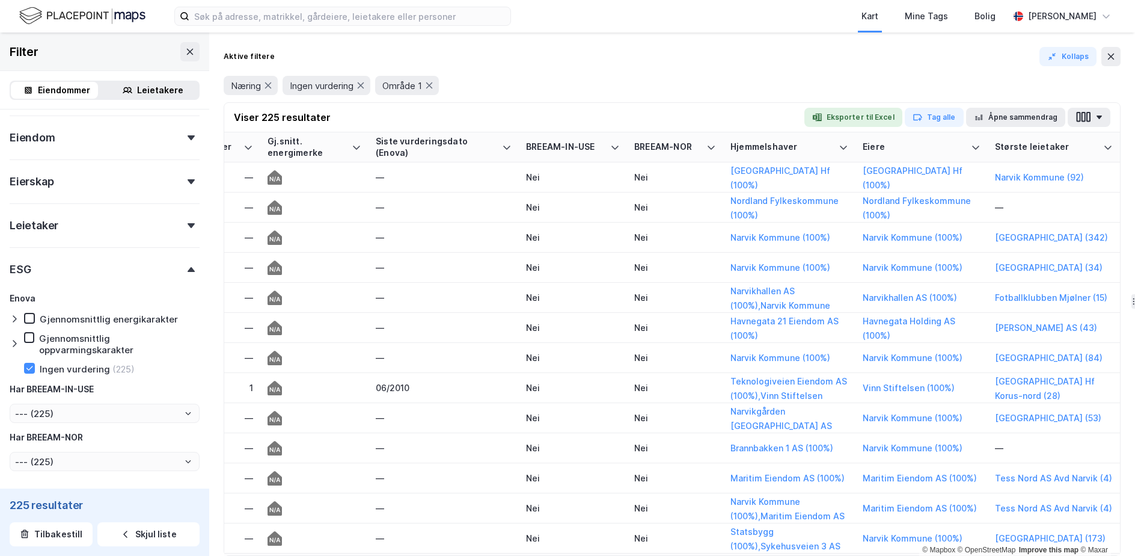
scroll to position [0, 1681]
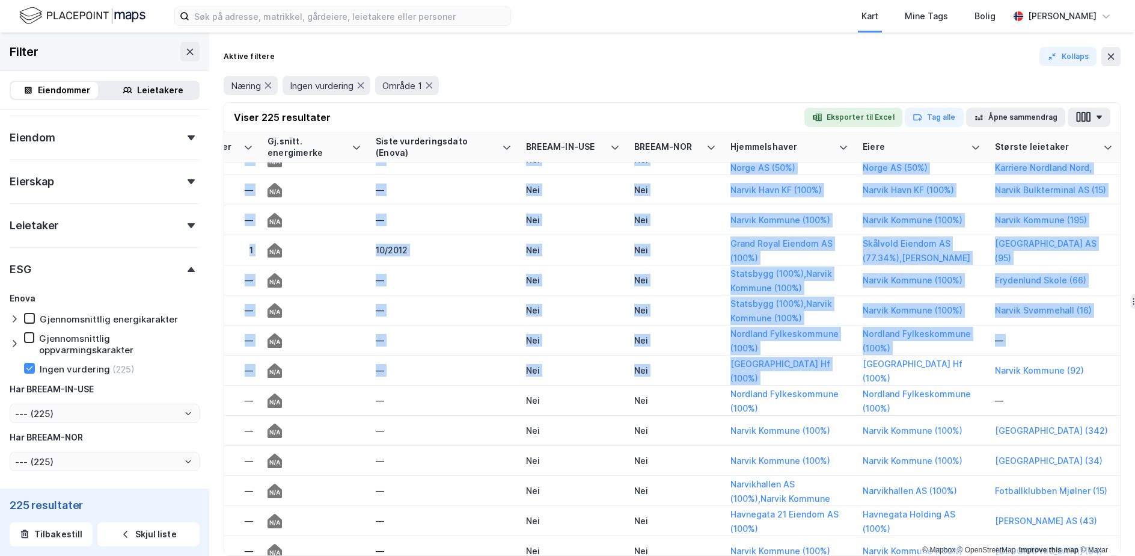
drag, startPoint x: 850, startPoint y: 545, endPoint x: 824, endPoint y: 550, distance: 26.3
click at [824, 550] on div "Adresse Tags Eiendom Tomtestr. BRA BRA % BYA BYA % Leietakere Ansatte Eiendomst…" at bounding box center [672, 343] width 896 height 423
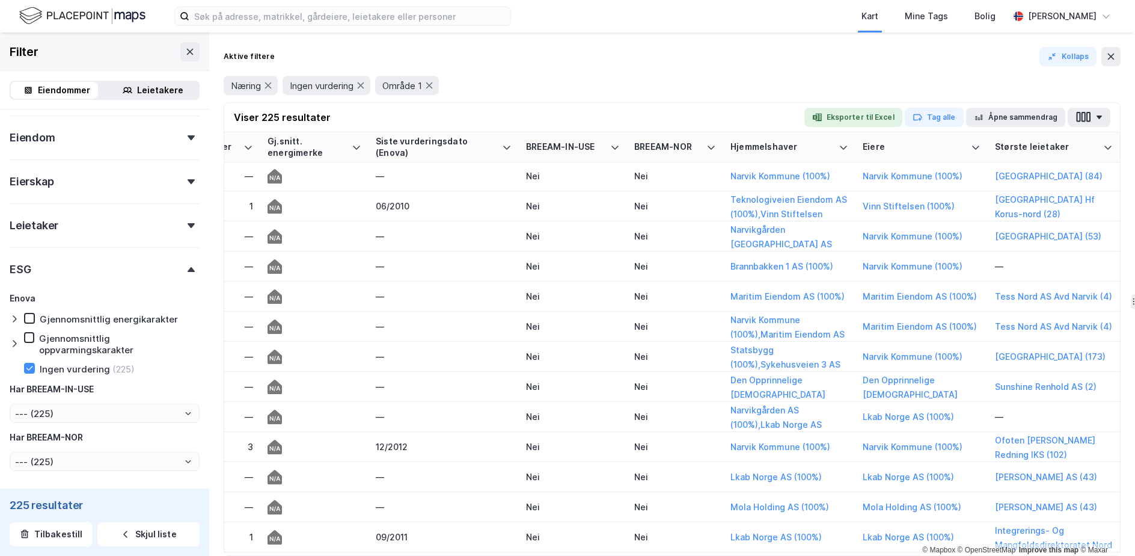
scroll to position [542, 1654]
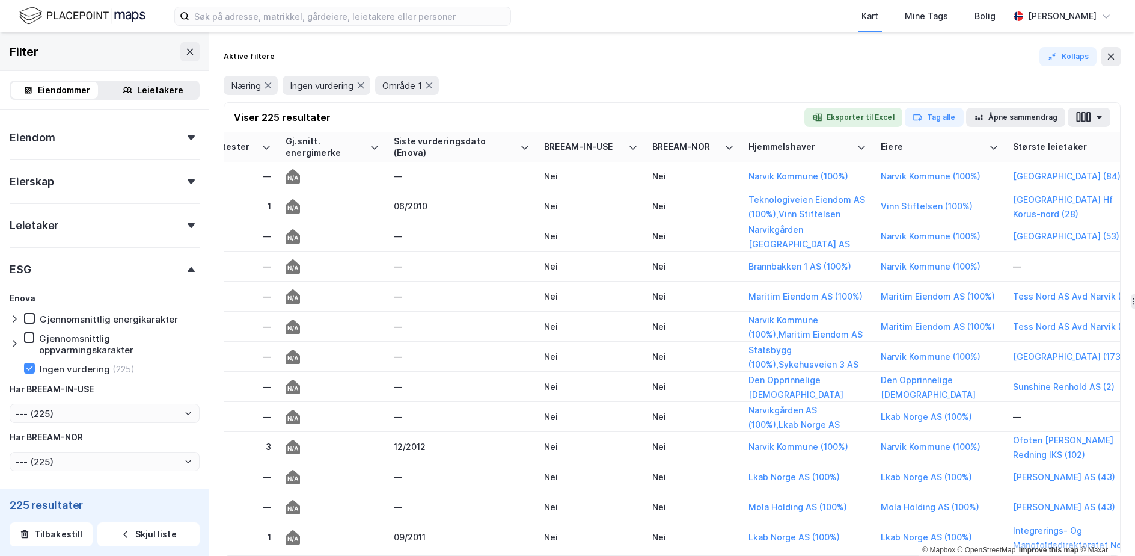
click at [828, 555] on html "Kart Mine Tags Bolig Simon Holtet Aalmen 31,866k㎡ 1 © Mapbox © OpenStreetMap Im…" at bounding box center [567, 278] width 1135 height 556
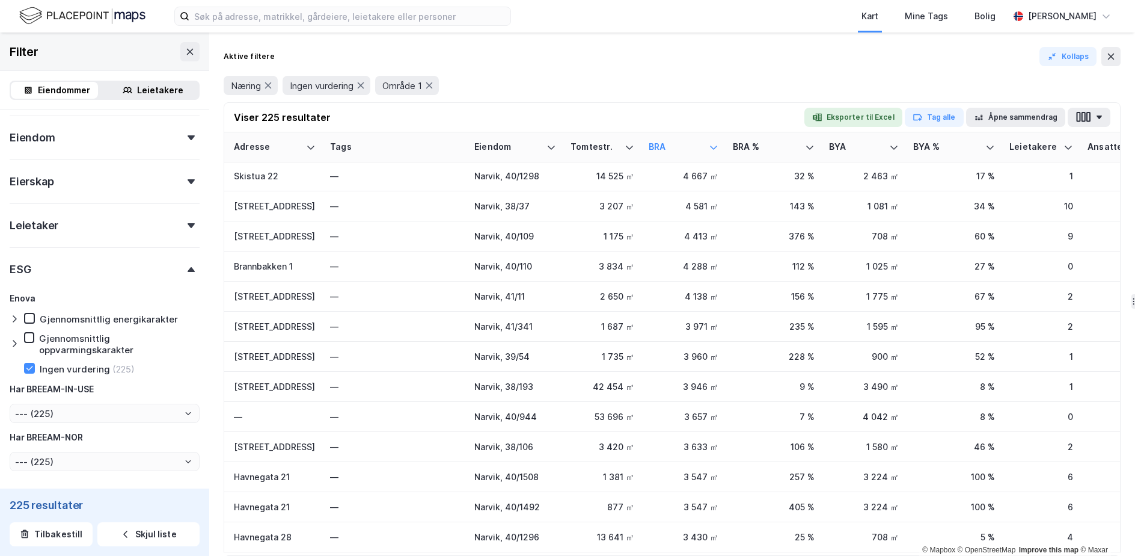
scroll to position [542, 0]
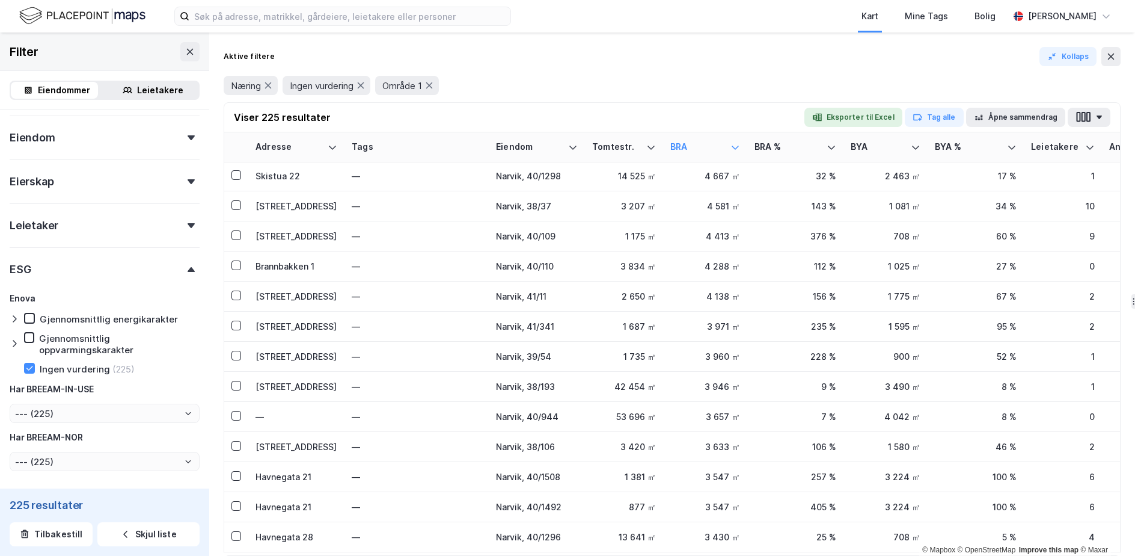
click at [189, 479] on form "Eiendomstype Annet (23) Bolig (2 438) Næring (225) Ubebygd (476) Gårdeiersøk In…" at bounding box center [105, 114] width 190 height 833
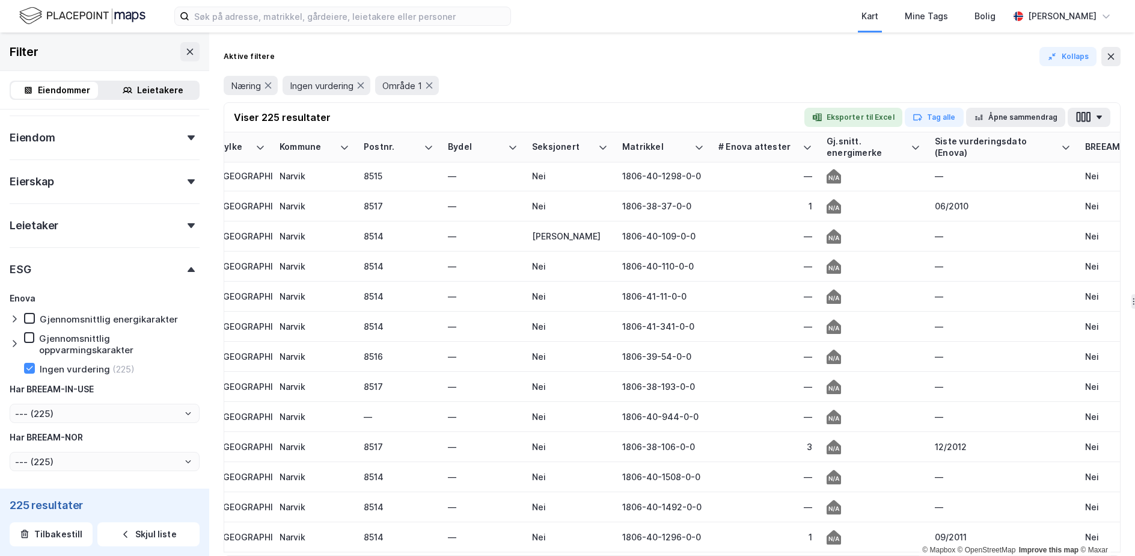
scroll to position [542, 1681]
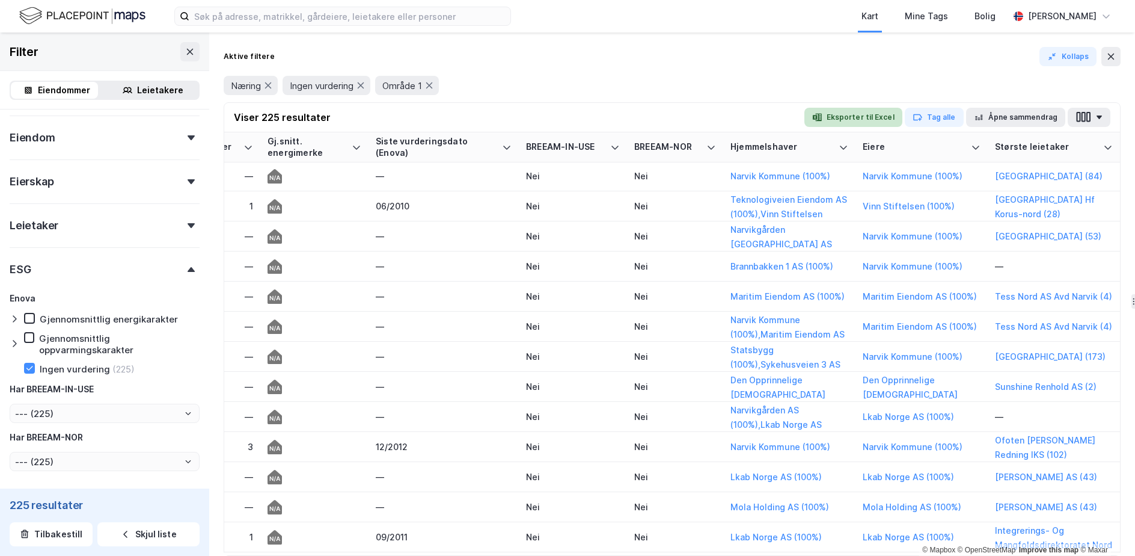
click at [857, 115] on button "Eksporter til Excel" at bounding box center [854, 117] width 98 height 19
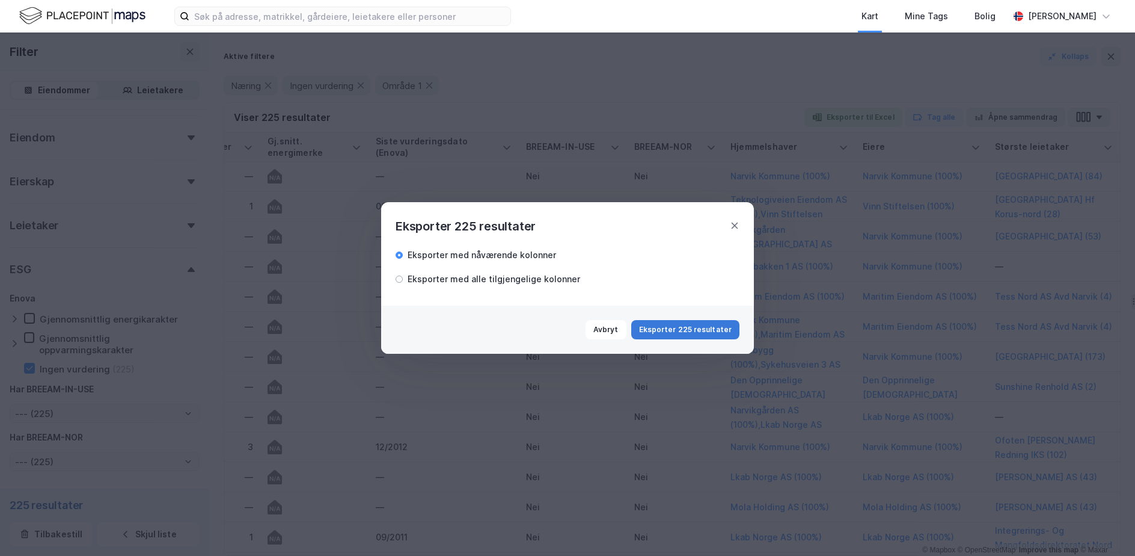
click at [668, 330] on button "Eksporter 225 resultater" at bounding box center [685, 329] width 108 height 19
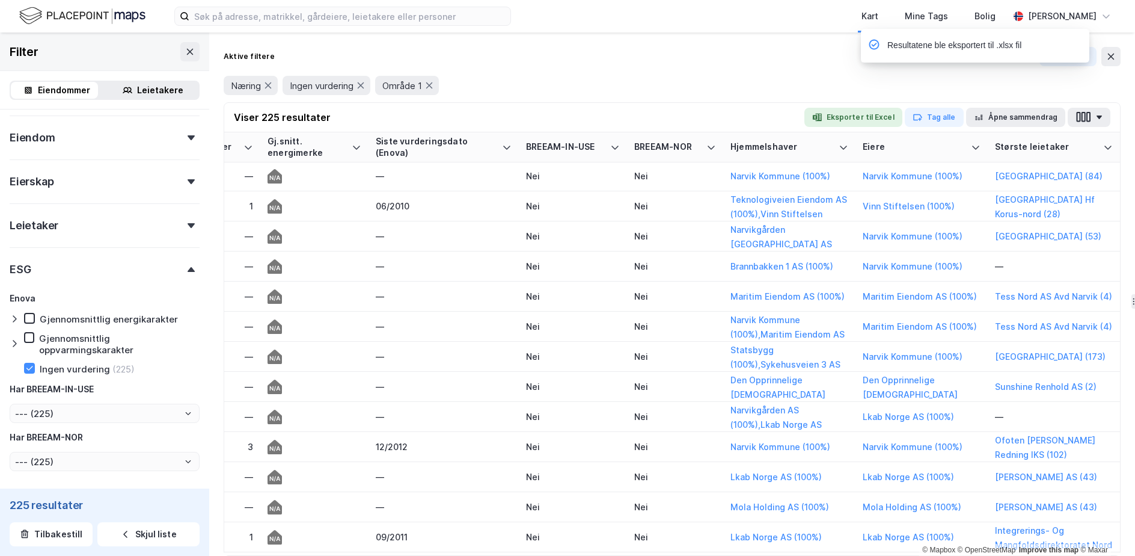
click at [746, 60] on div "Aktive filtere Kollaps" at bounding box center [672, 56] width 897 height 19
click at [187, 47] on button at bounding box center [189, 51] width 19 height 19
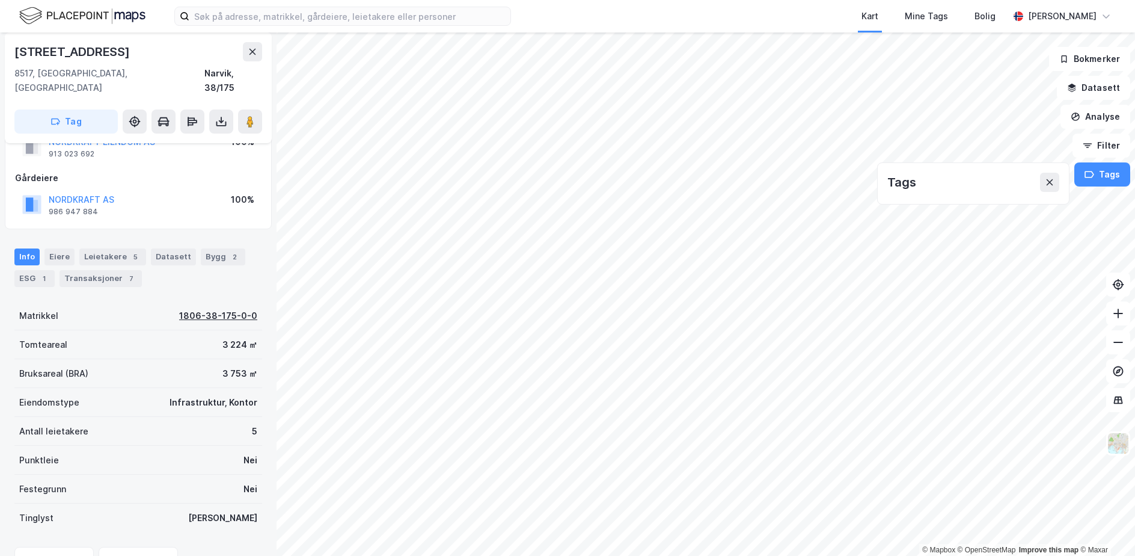
scroll to position [99, 0]
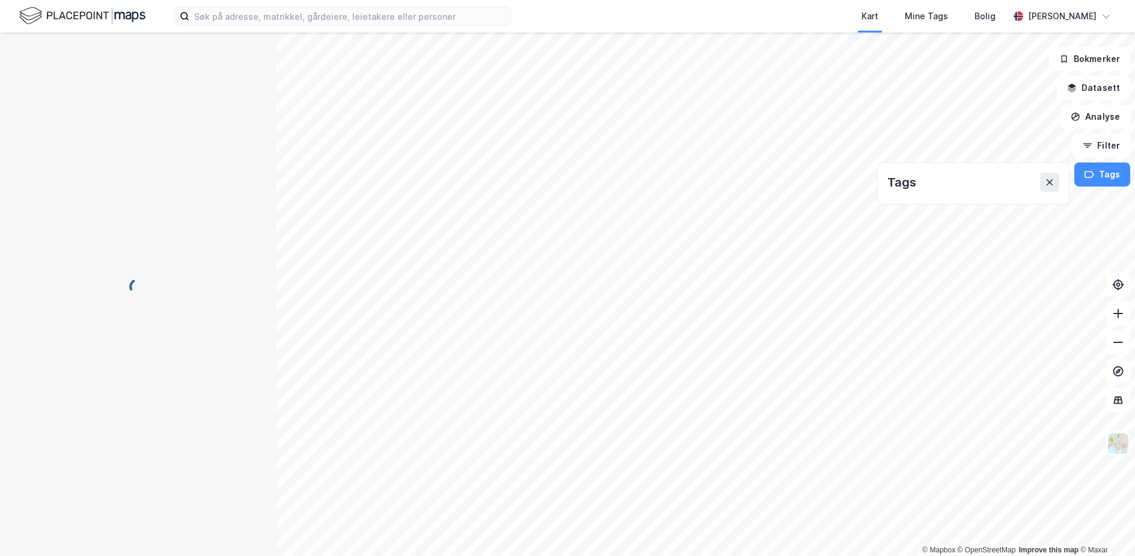
scroll to position [99, 0]
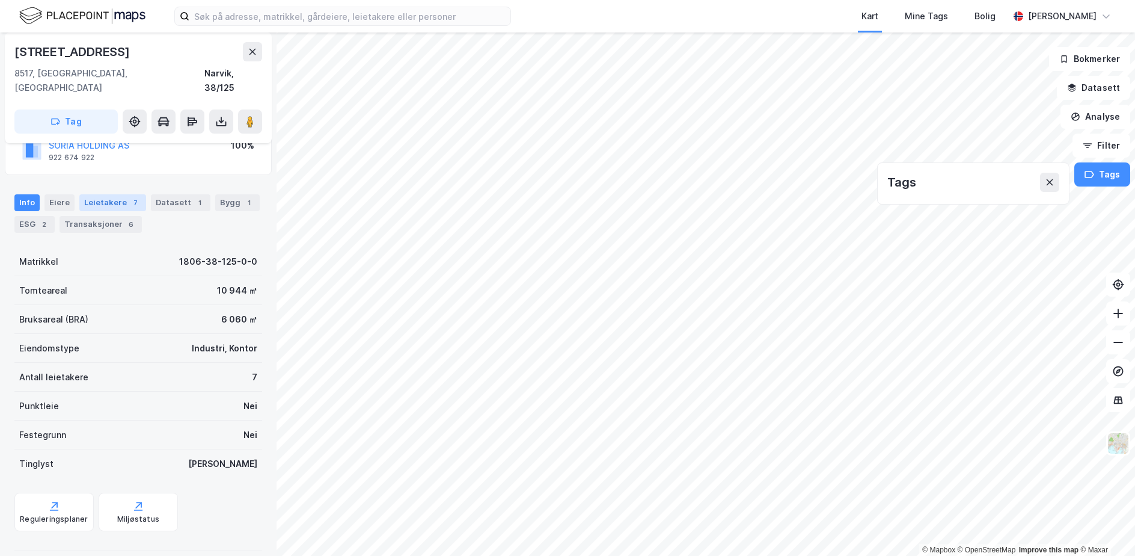
click at [132, 197] on div "7" at bounding box center [135, 203] width 12 height 12
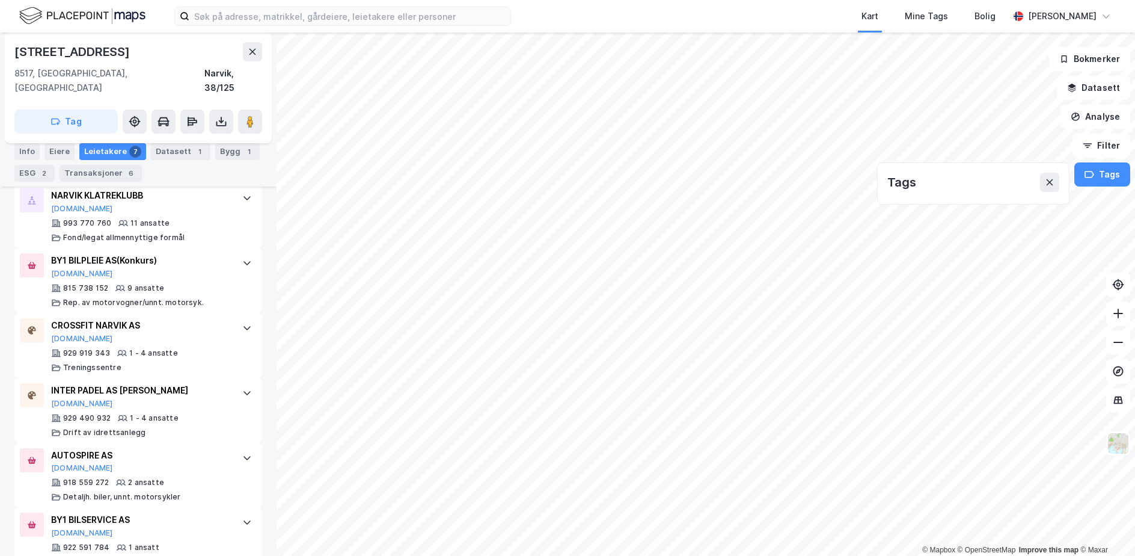
scroll to position [462, 0]
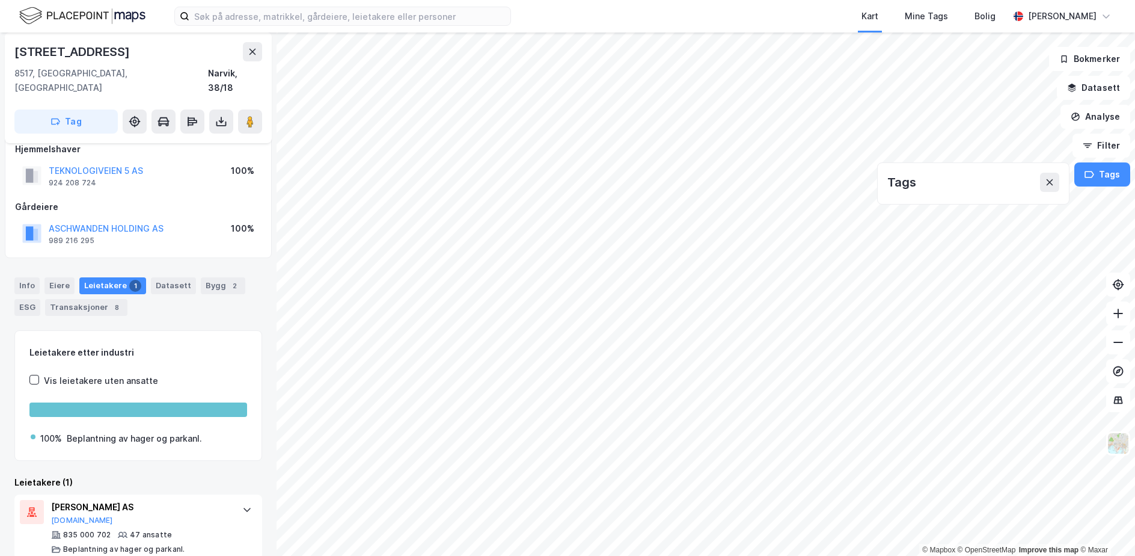
scroll to position [20, 0]
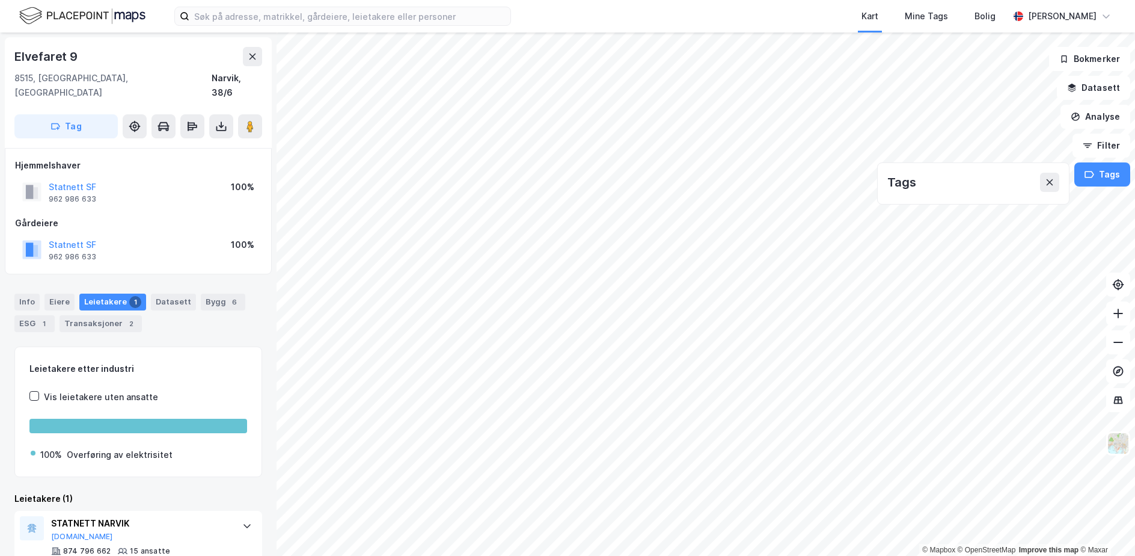
scroll to position [20, 0]
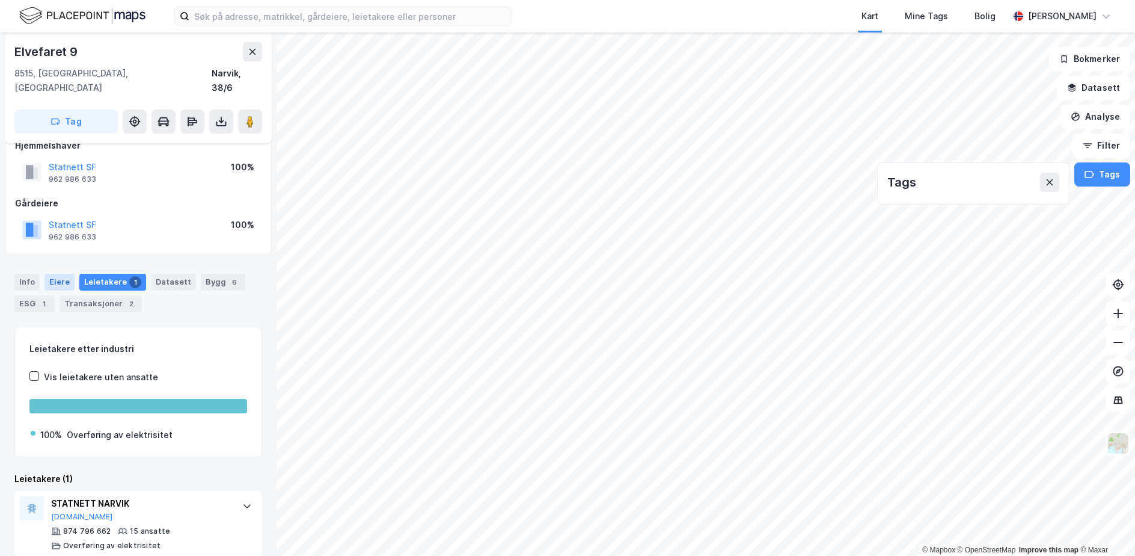
click at [52, 274] on div "Eiere" at bounding box center [60, 282] width 30 height 17
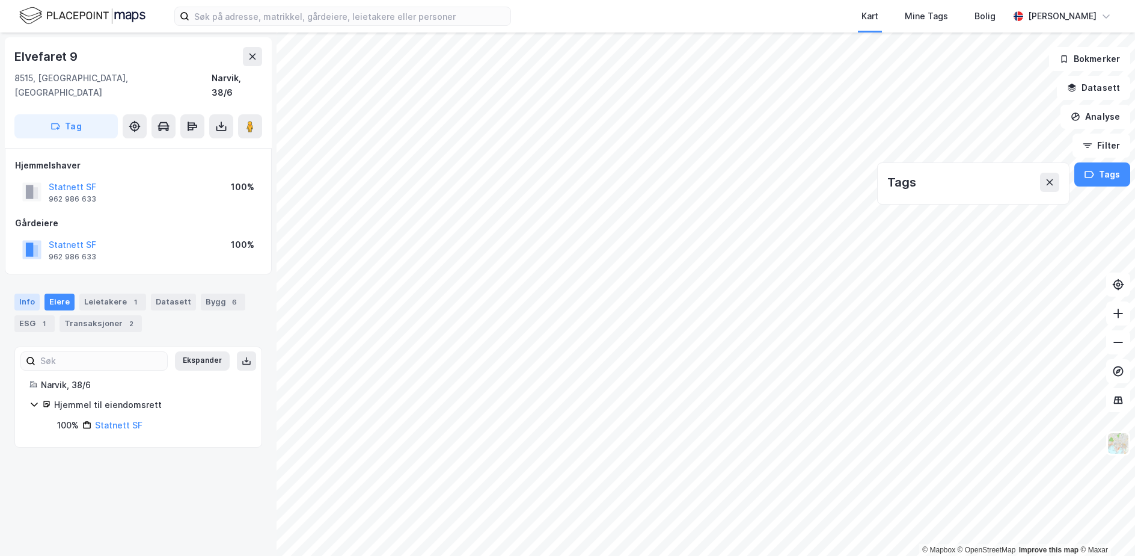
click at [22, 293] on div "Info" at bounding box center [26, 301] width 25 height 17
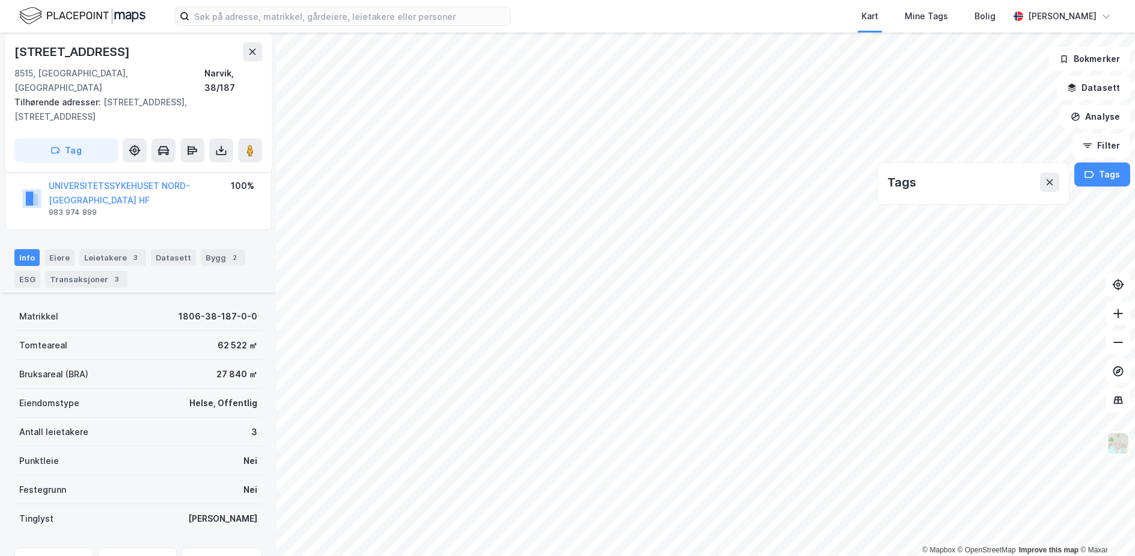
scroll to position [99, 0]
click at [26, 273] on div "ESG" at bounding box center [27, 281] width 26 height 17
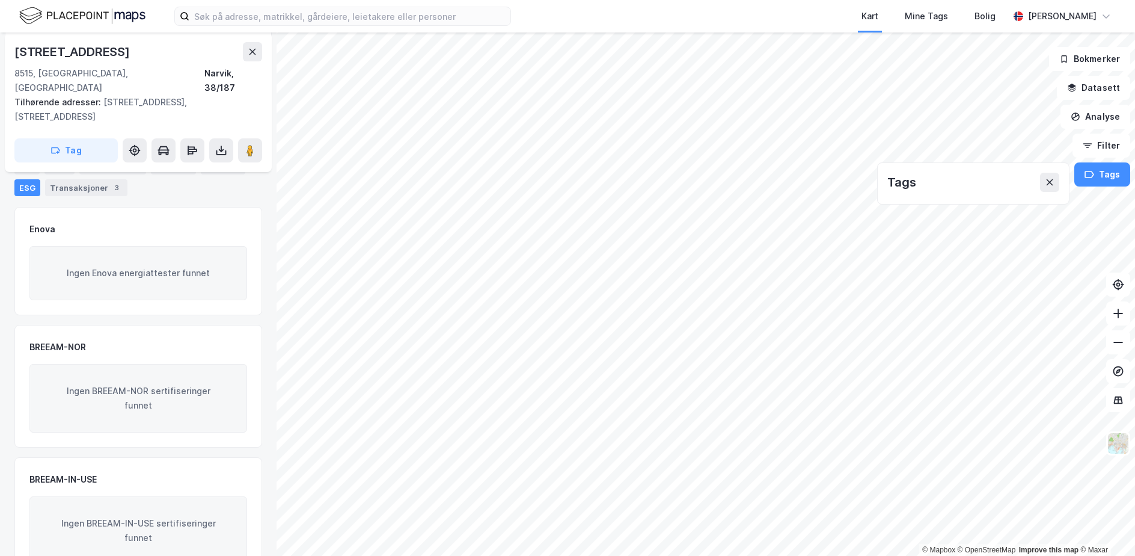
scroll to position [206, 0]
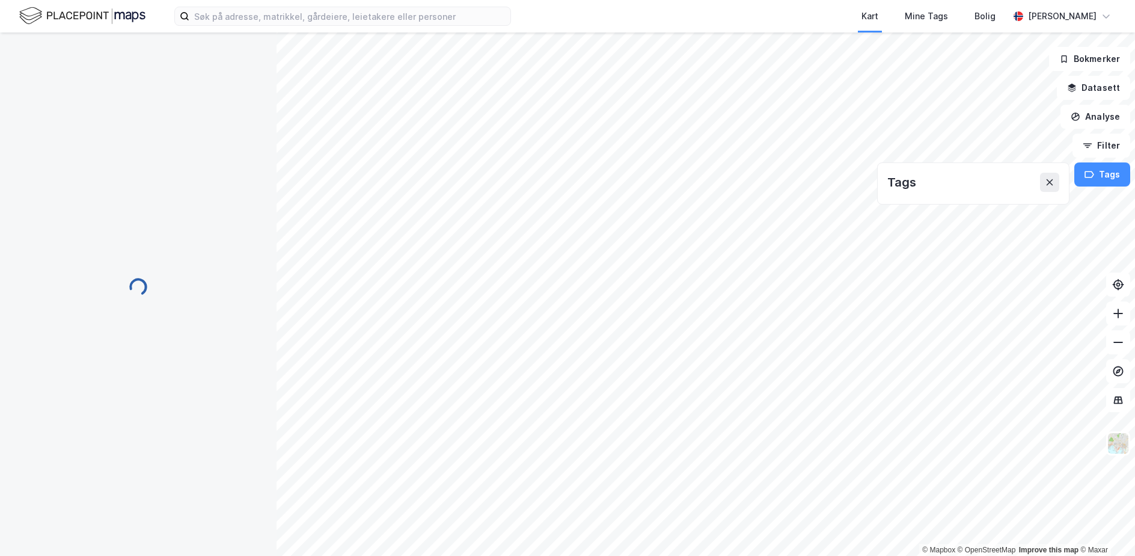
scroll to position [163, 0]
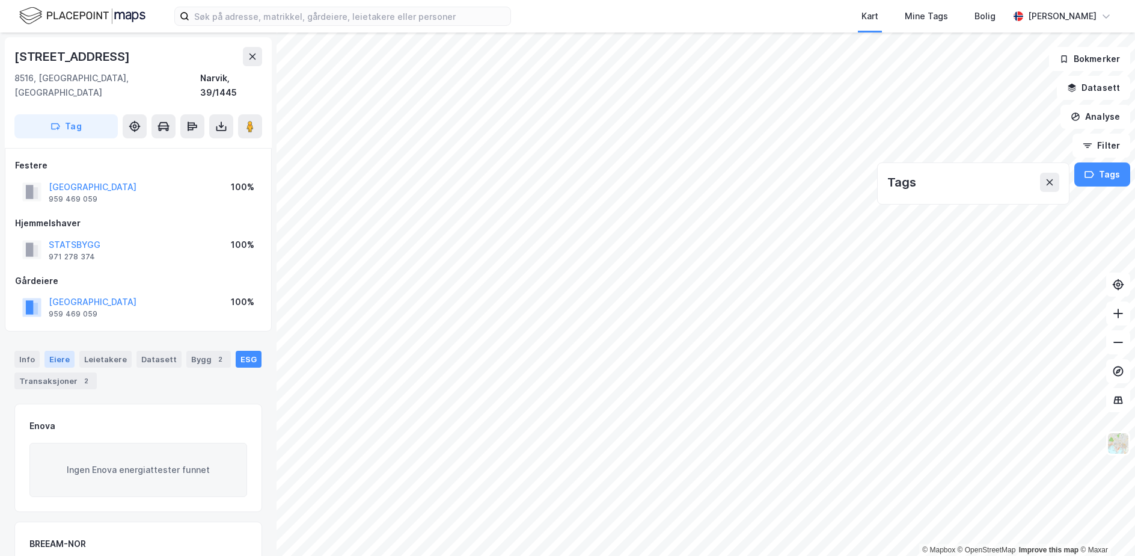
click at [58, 351] on div "Eiere" at bounding box center [60, 359] width 30 height 17
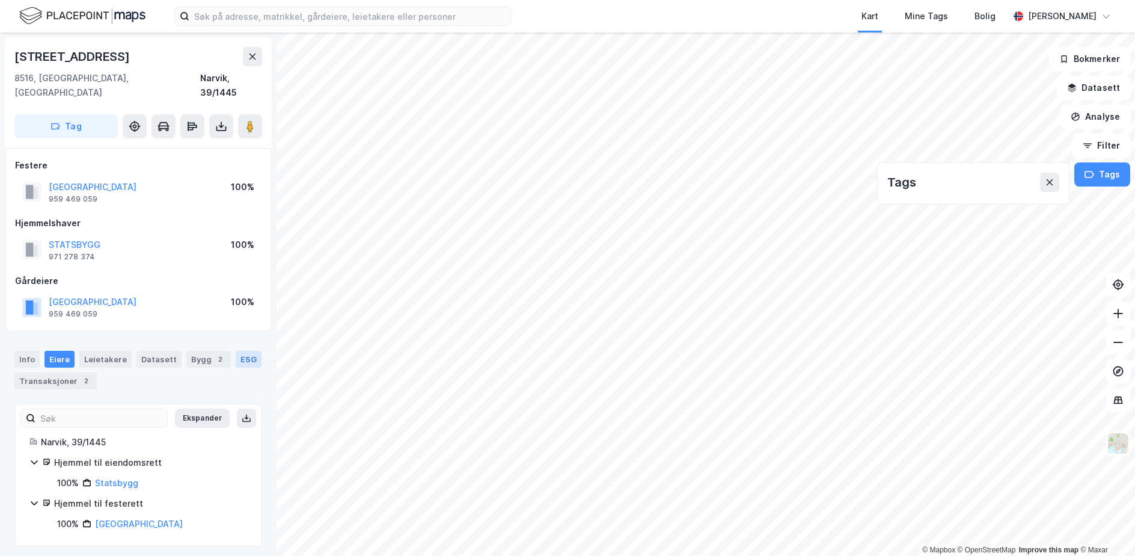
click at [236, 351] on div "ESG" at bounding box center [249, 359] width 26 height 17
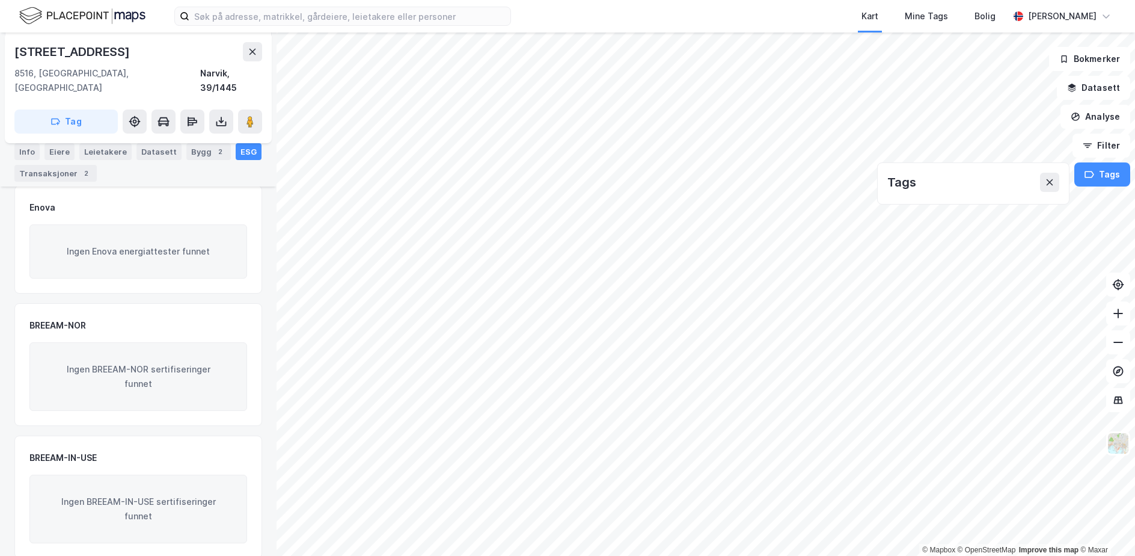
scroll to position [221, 0]
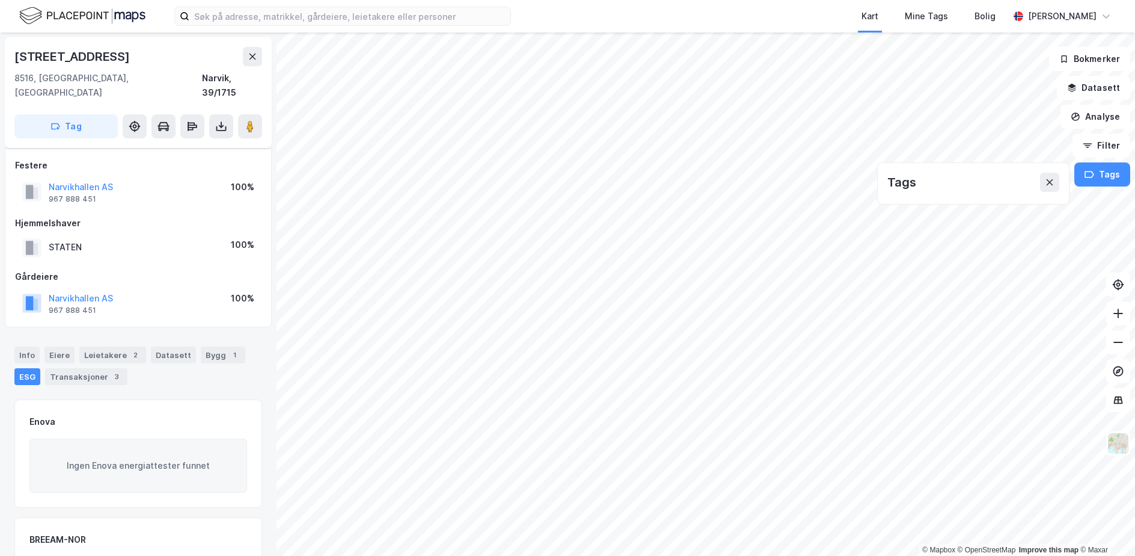
scroll to position [216, 0]
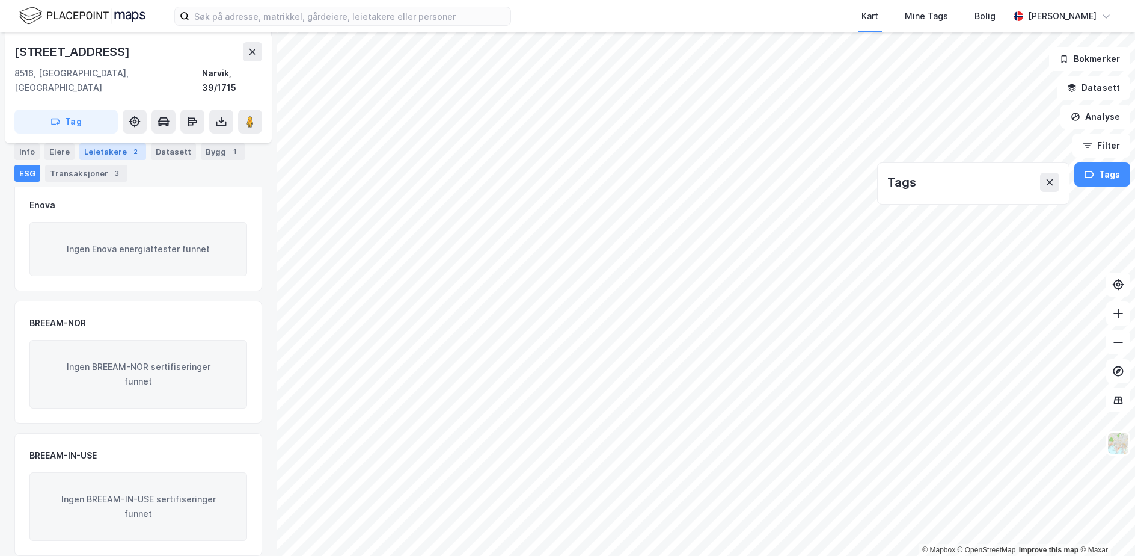
click at [94, 148] on div "Leietakere 2" at bounding box center [112, 151] width 67 height 17
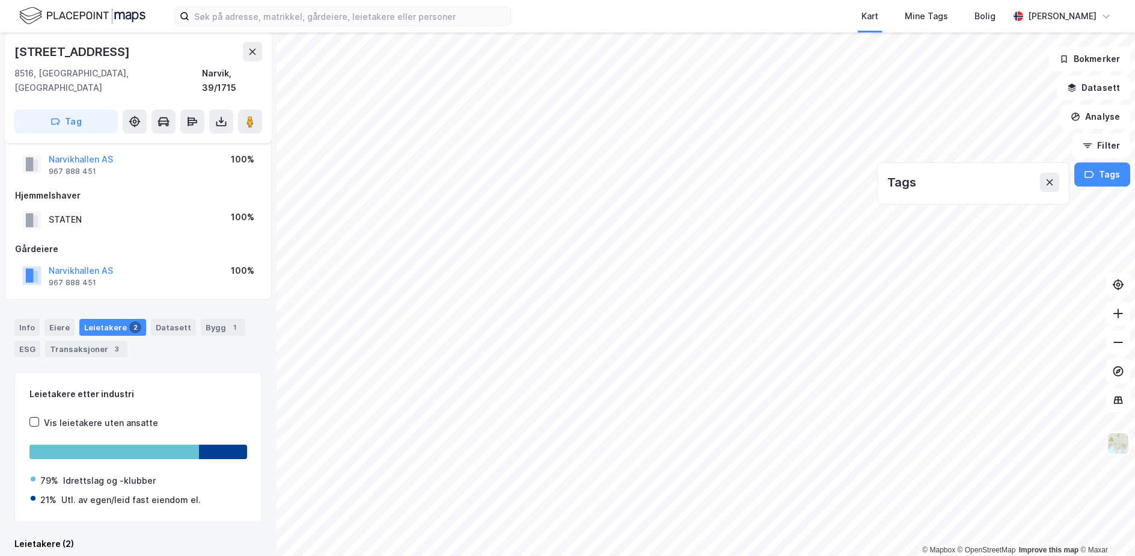
scroll to position [158, 0]
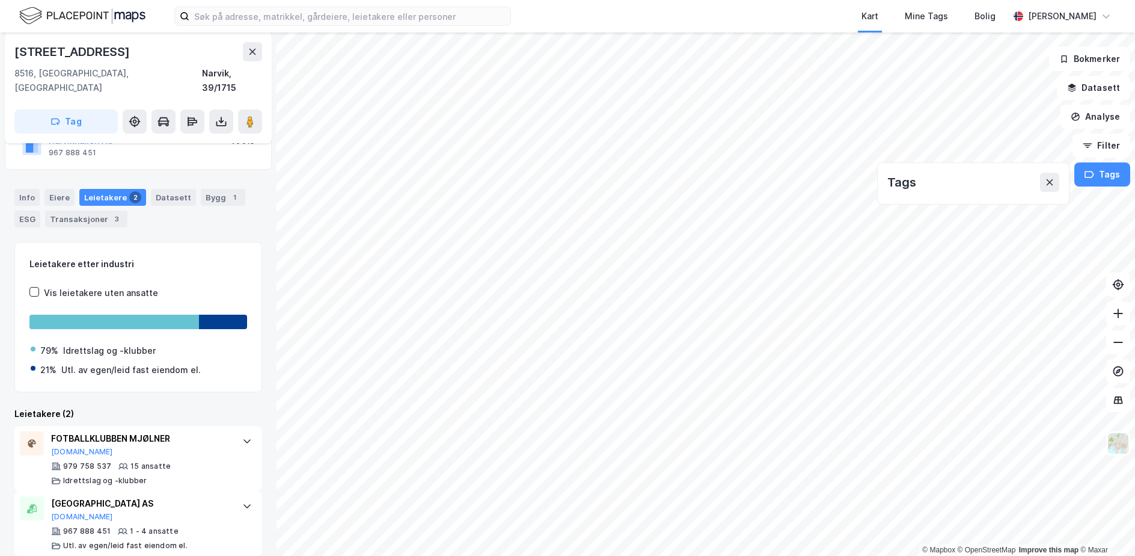
click at [31, 194] on div "Info Eiere Leietakere 2 Datasett Bygg 1 ESG Transaksjoner 3" at bounding box center [138, 208] width 248 height 38
click at [28, 189] on div "Info" at bounding box center [26, 197] width 25 height 17
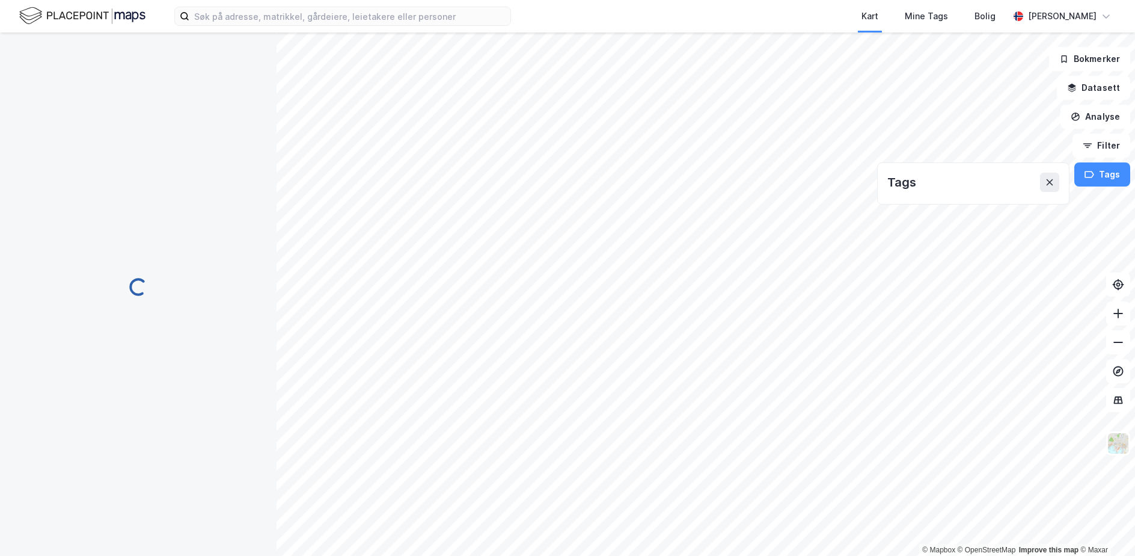
scroll to position [95, 0]
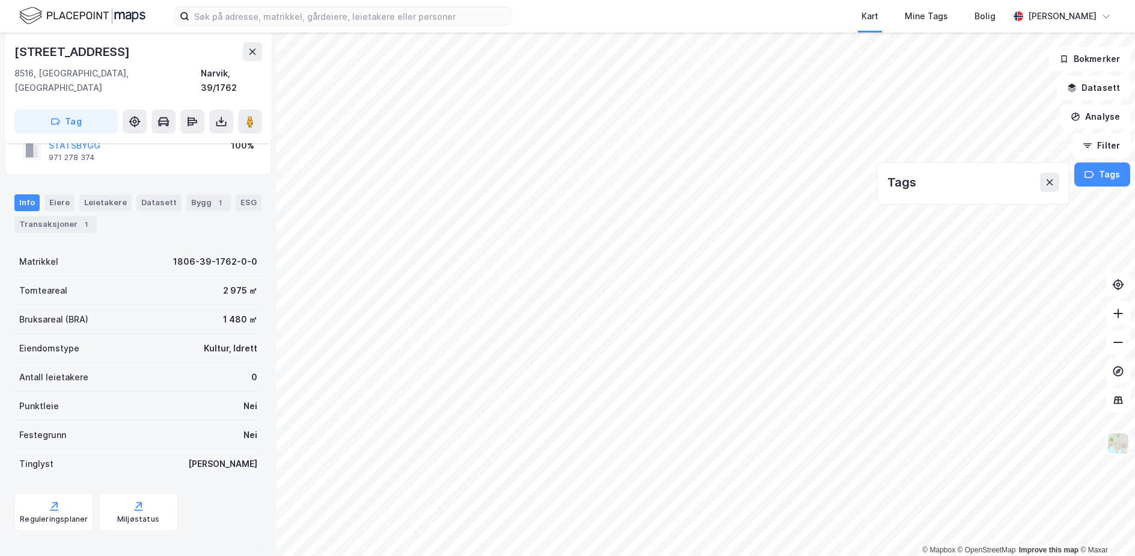
scroll to position [95, 0]
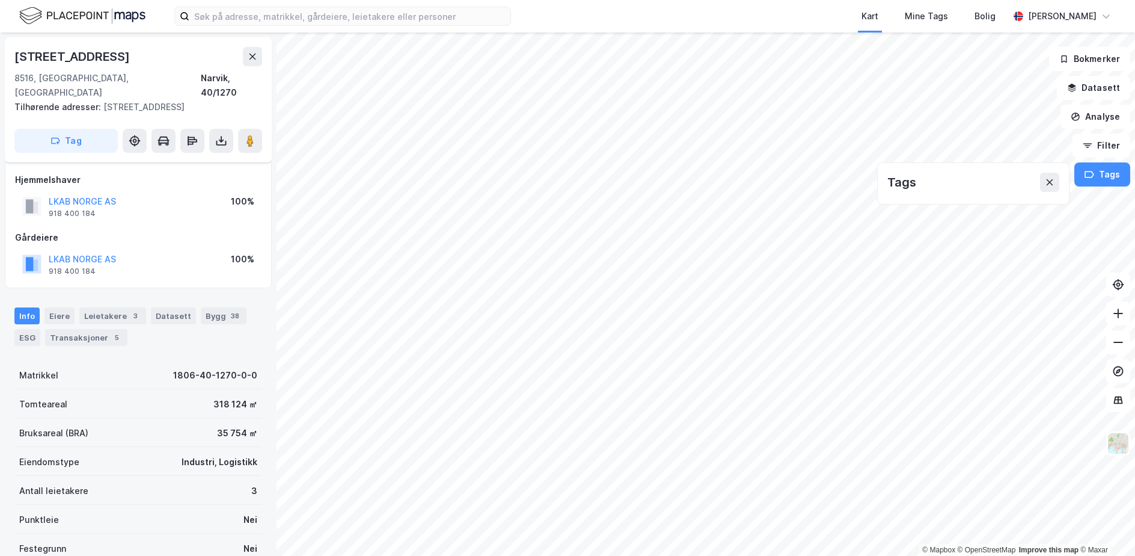
scroll to position [95, 0]
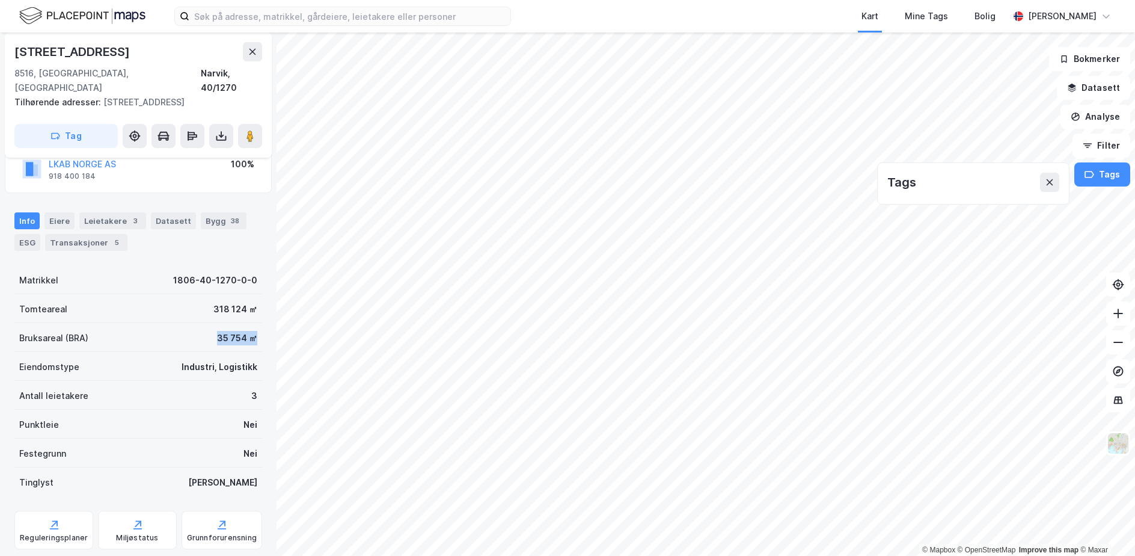
drag, startPoint x: 197, startPoint y: 324, endPoint x: 268, endPoint y: 323, distance: 71.0
click at [268, 323] on div "Malmveien 150 8516, Narvik, Nordland Narvik, 40/1270 Tilhørende adresser: Bolag…" at bounding box center [138, 293] width 277 height 523
click at [686, 555] on html "Kart Mine Tags Bolig Simon Holtet Aalmen © Mapbox © OpenStreetMap Improve this …" at bounding box center [567, 278] width 1135 height 556
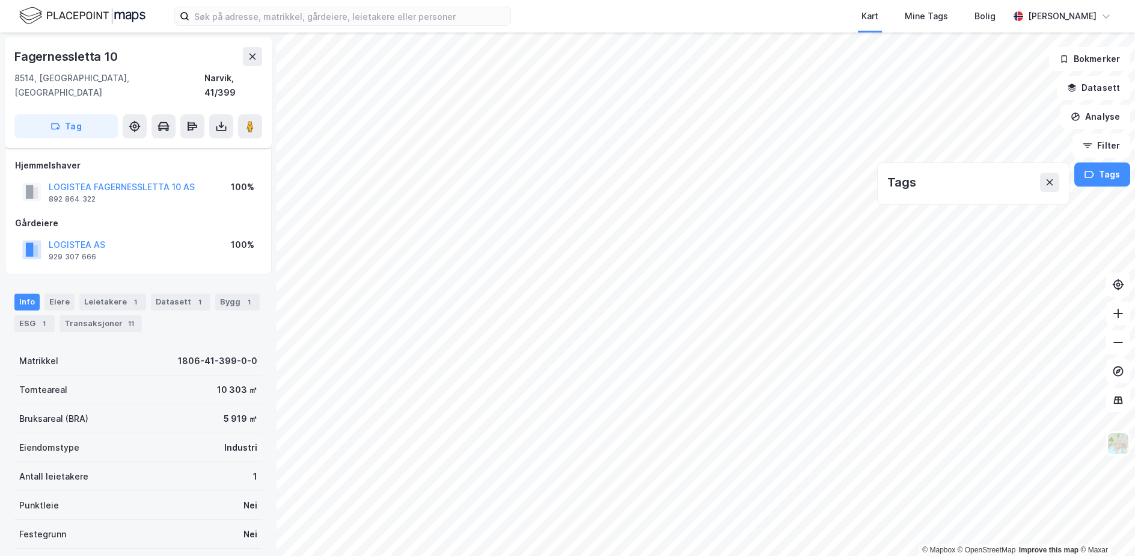
scroll to position [95, 0]
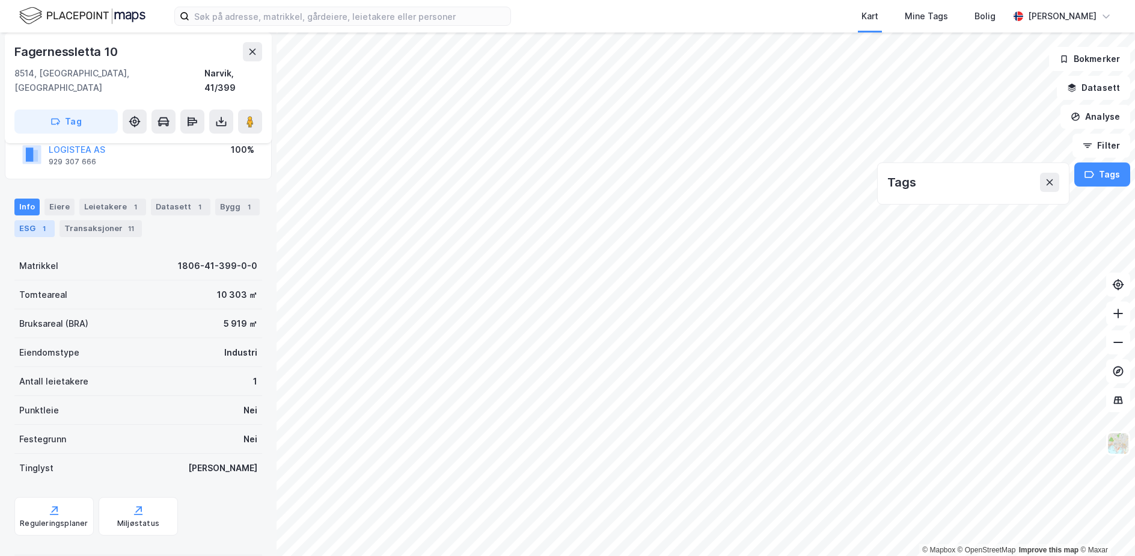
click at [41, 223] on div "1" at bounding box center [44, 229] width 12 height 12
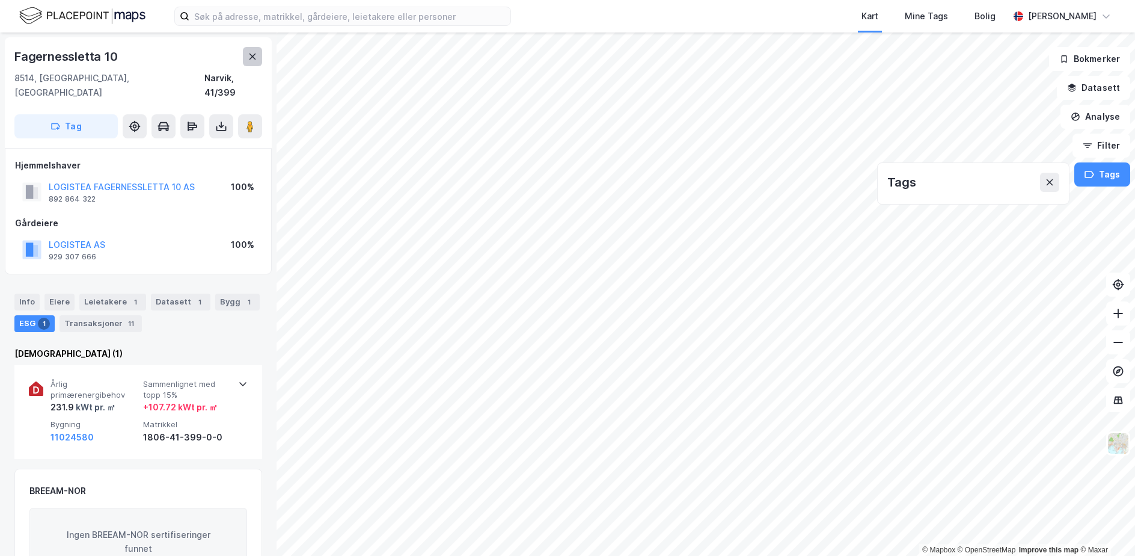
click at [247, 60] on button at bounding box center [252, 56] width 19 height 19
